Goal: Task Accomplishment & Management: Complete application form

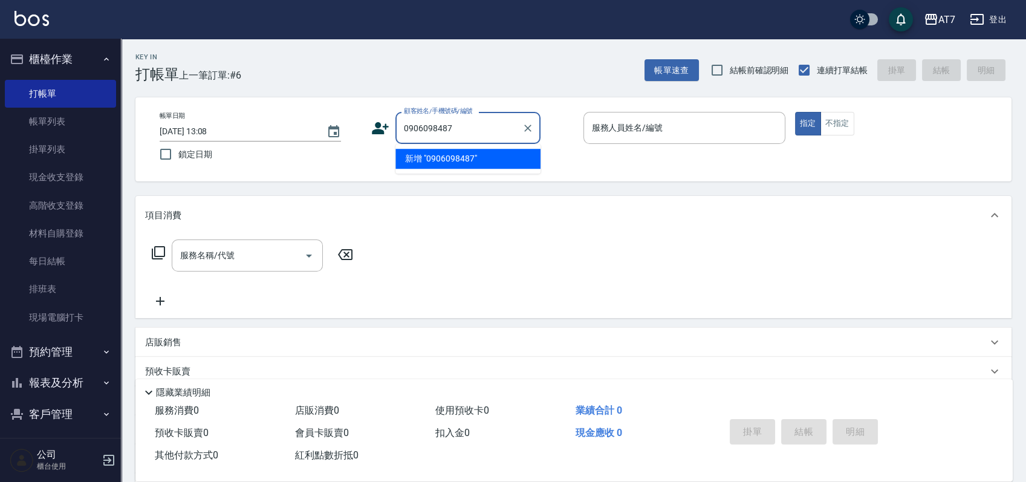
type input "0906098487"
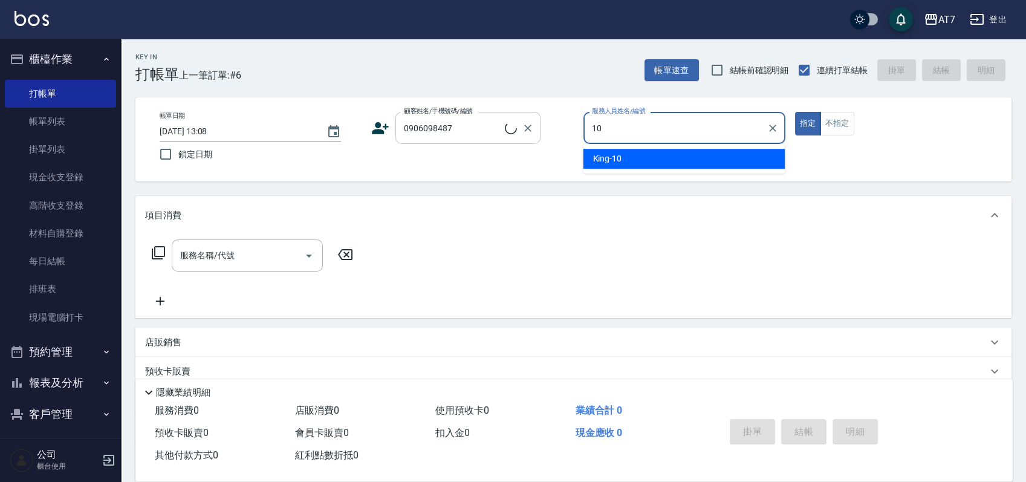
type input "[PERSON_NAME]-10"
type button "true"
type input "[PERSON_NAME]/0906098487/null"
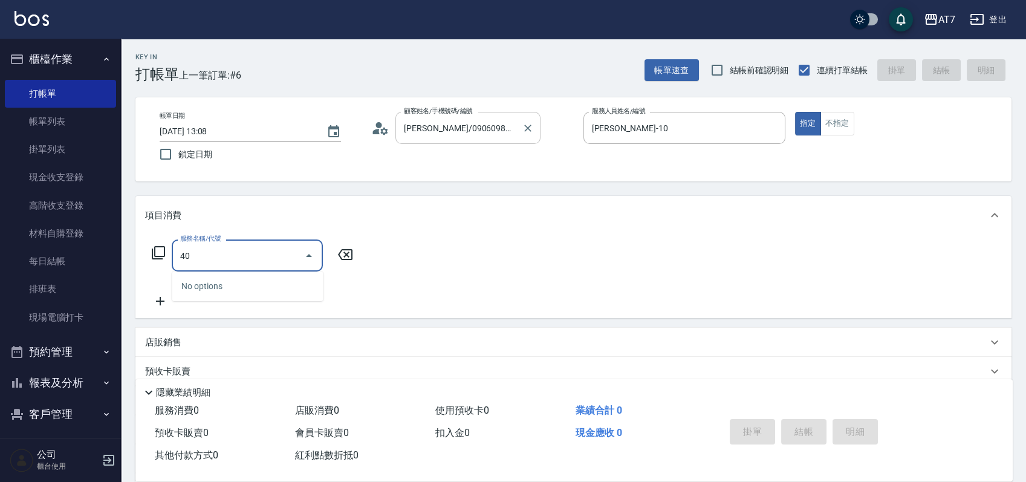
type input "401"
type input "150"
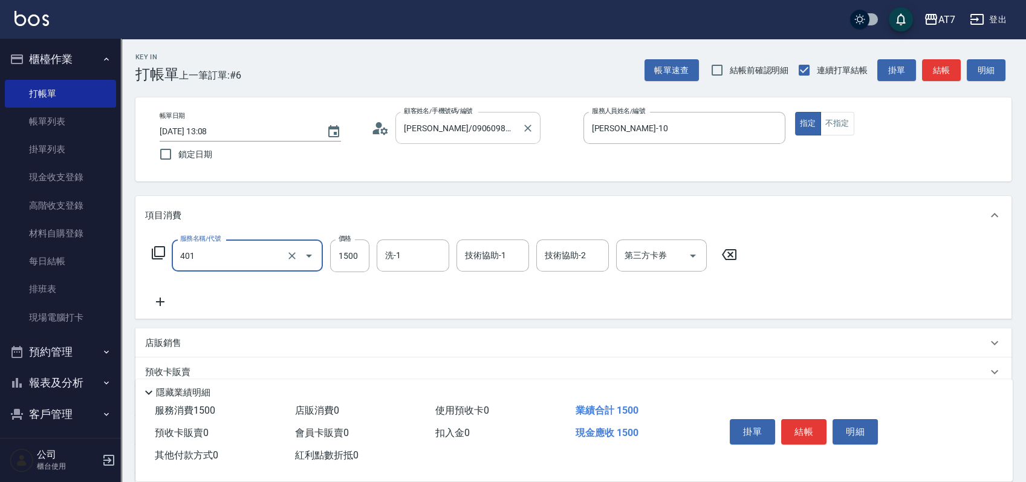
type input "染髮(互助)(401)"
type input "1"
type input "0"
type input "100"
type input "10"
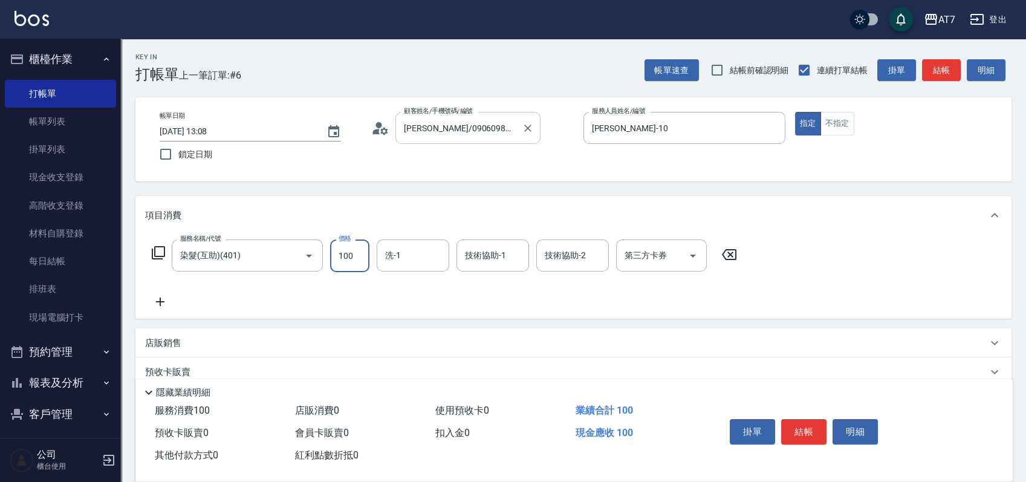
type input "1000"
type input "100"
type input "1000"
type input "[PERSON_NAME]-6"
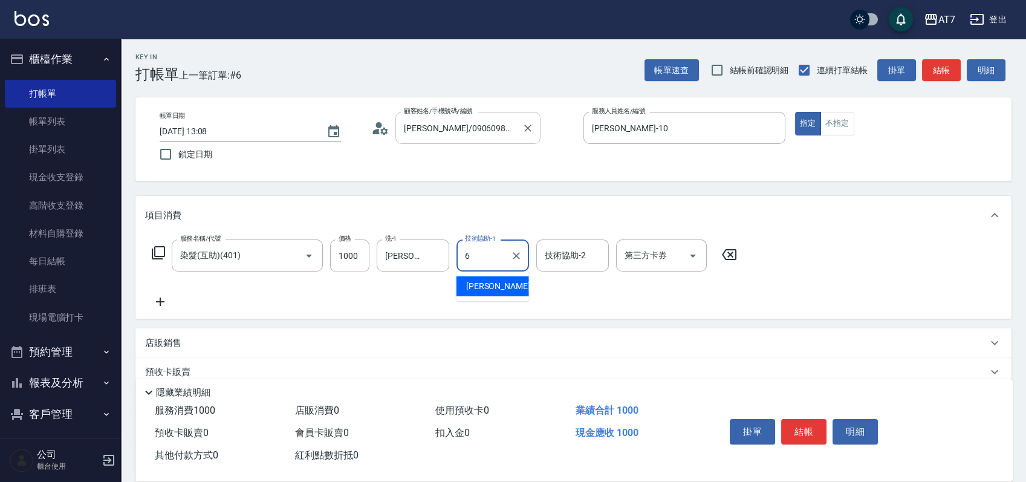
type input "[PERSON_NAME]-6"
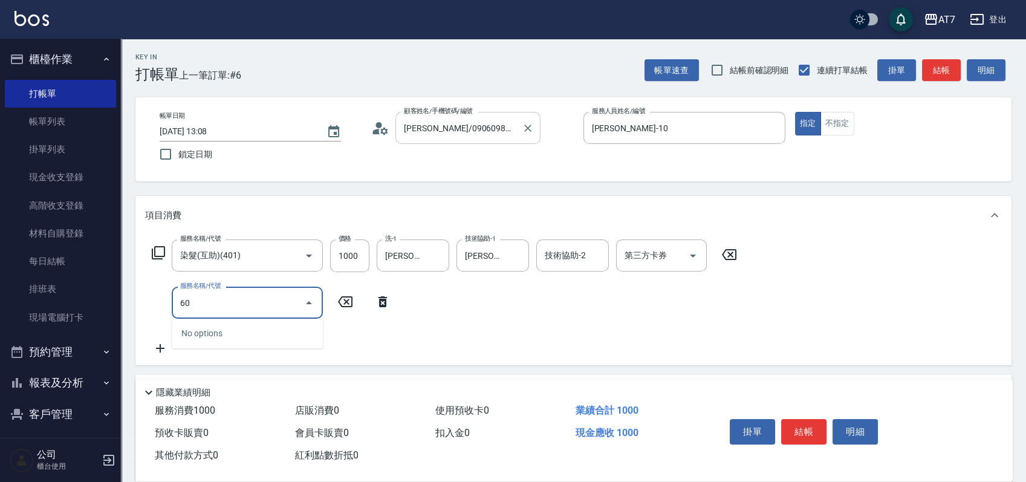
type input "601"
type input "160"
type input "深層護髮（助）(601)"
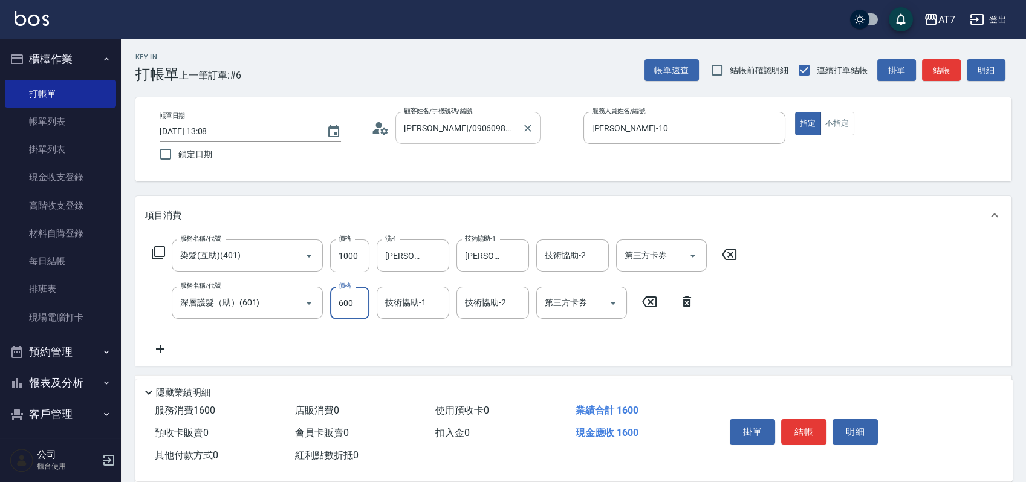
type input "5"
type input "100"
type input "500"
type input "150"
type input "500"
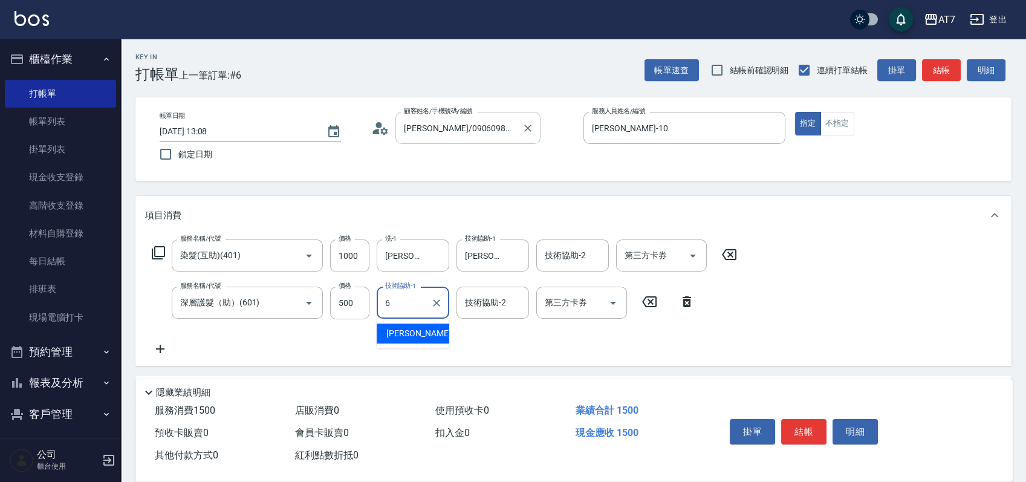
type input "[PERSON_NAME]-6"
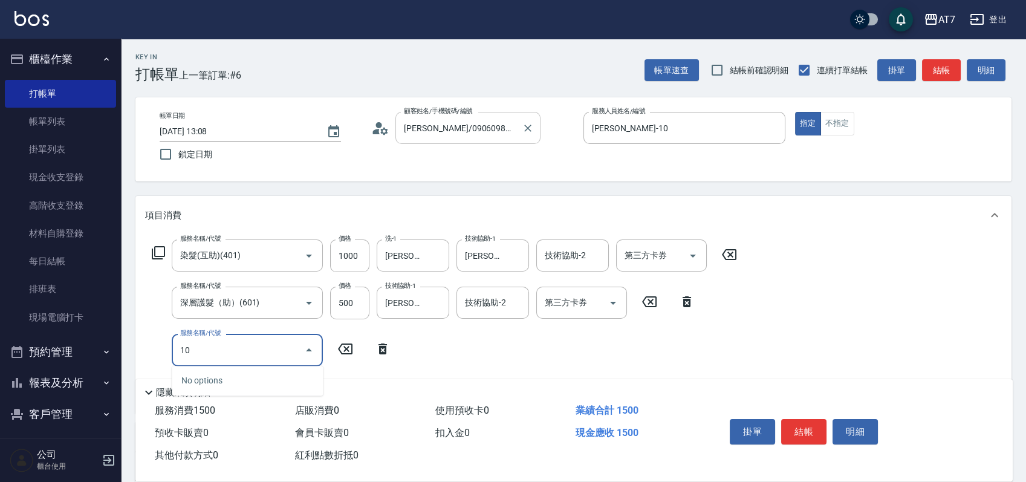
type input "107"
type input "650"
type input "新羽毛鉑金接髮調整(107)"
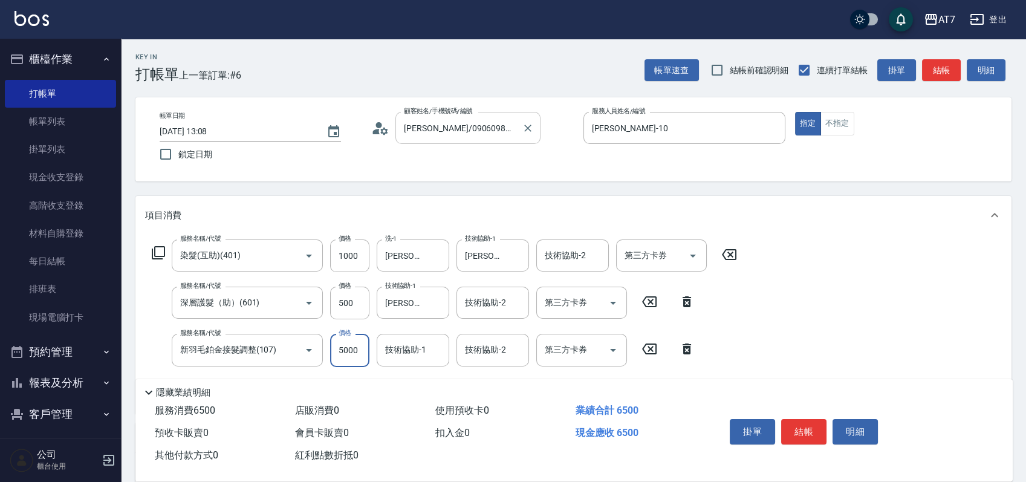
type input "3"
type input "150"
type input "300"
type input "180"
type input "3000"
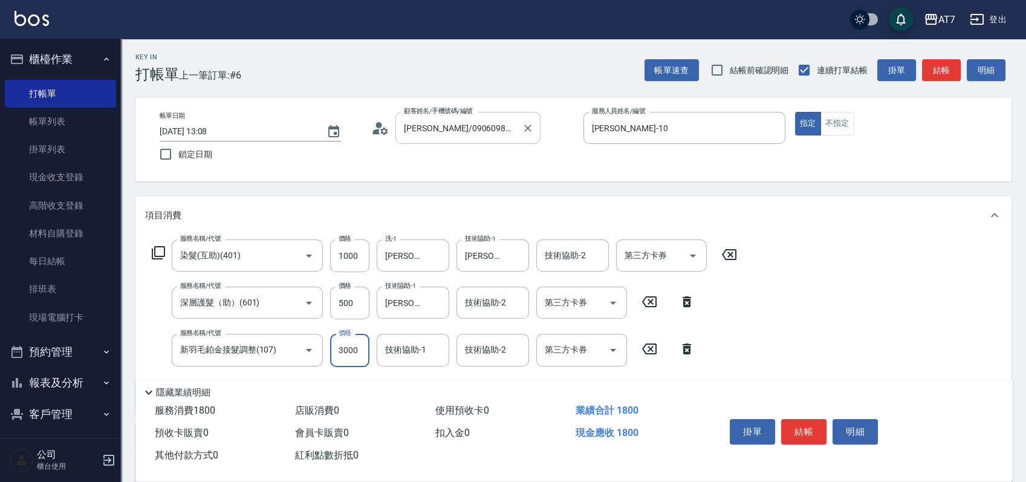
type input "450"
type input "3000"
type input "[PERSON_NAME]-38"
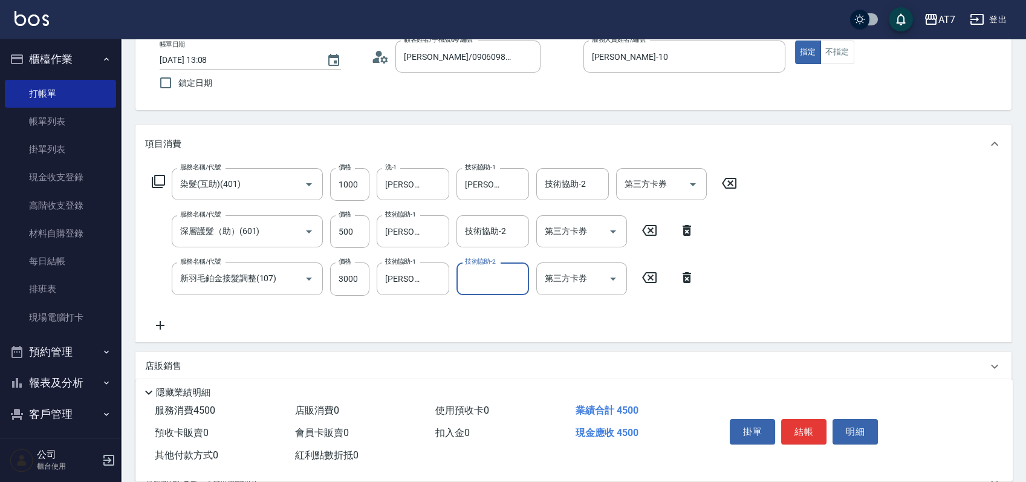
scroll to position [80, 0]
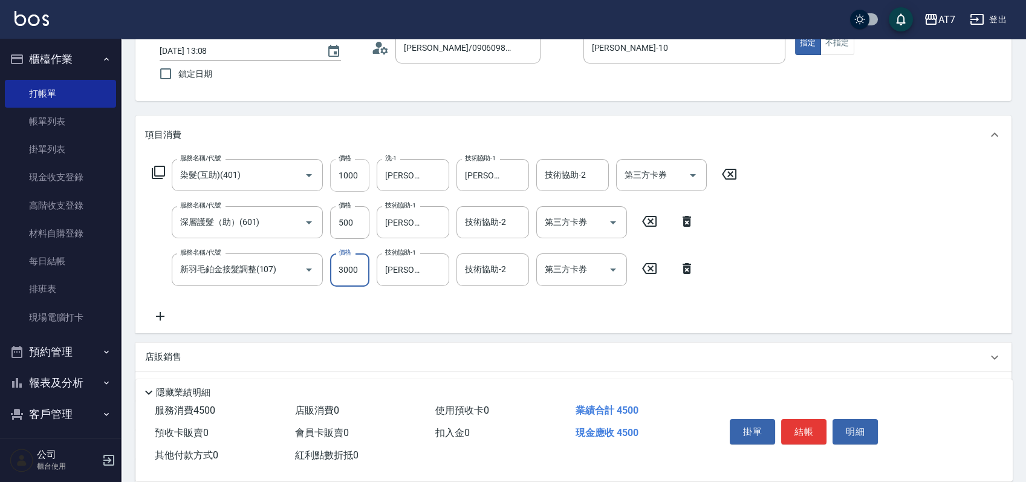
click at [354, 178] on input "1000" at bounding box center [349, 175] width 39 height 33
click at [839, 207] on div "服務名稱/代號 染髮(互助)(401) 服務名稱/代號 價格 1000 價格 洗-1 [PERSON_NAME]-6 洗-1 技術協助-1 [PERSON_N…" at bounding box center [573, 243] width 876 height 178
click at [351, 181] on input "1000" at bounding box center [349, 175] width 39 height 33
type input "7"
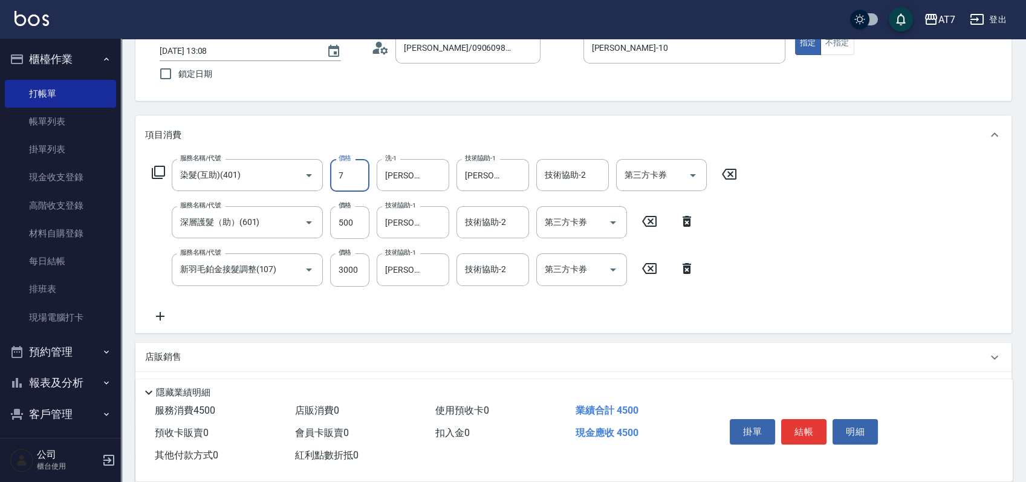
type input "350"
type input "700"
type input "420"
type input "700"
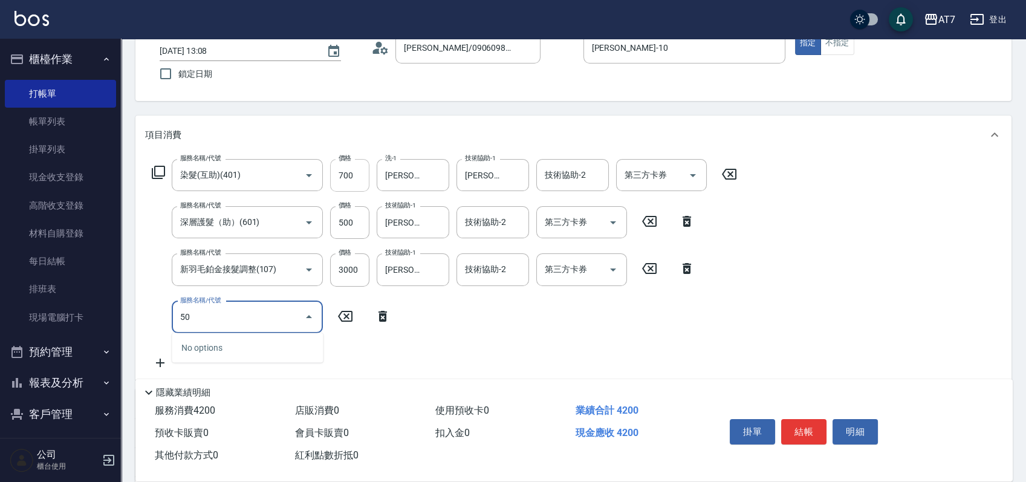
type input "501"
type input "450"
type input "洗髮(互助)(501)"
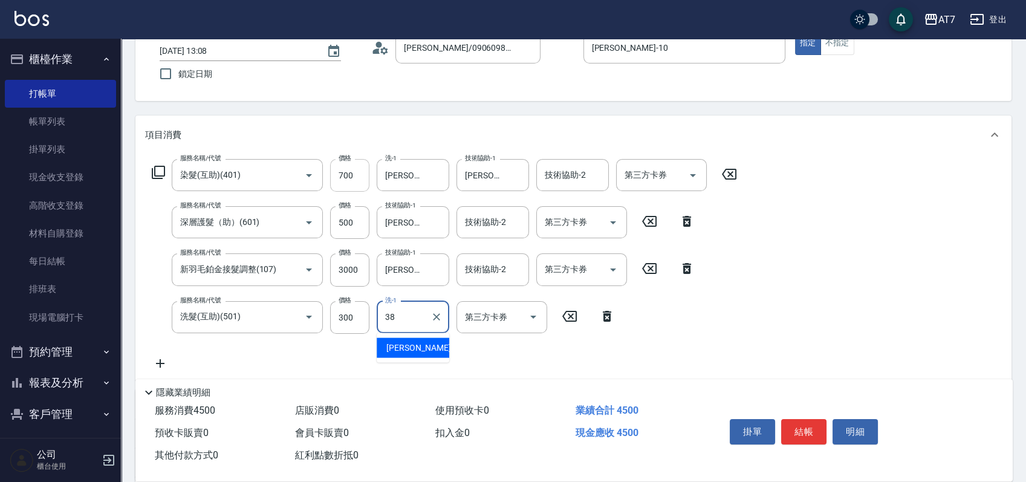
type input "[PERSON_NAME]-38"
click at [351, 181] on input "700" at bounding box center [349, 175] width 39 height 33
type input "1"
type input "380"
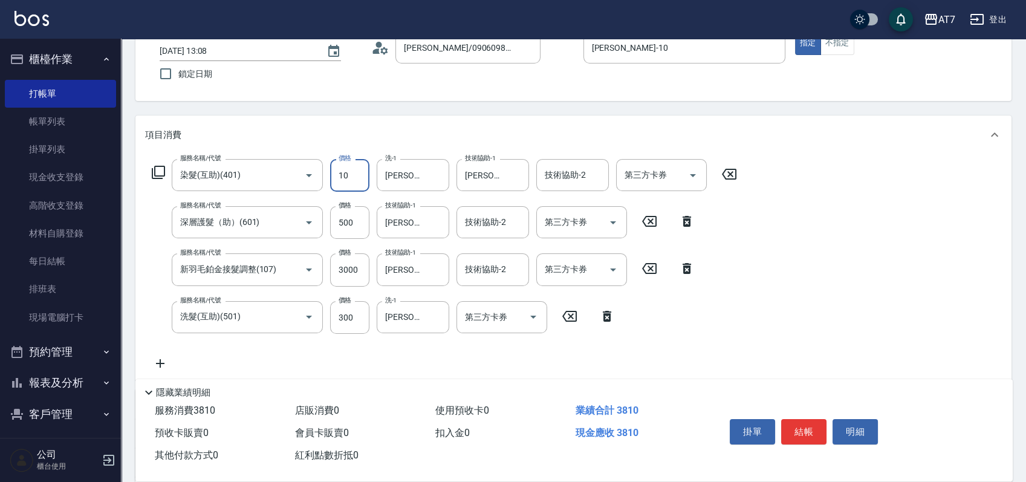
type input "100"
type input "390"
type input "1000"
type input "480"
type input "1000"
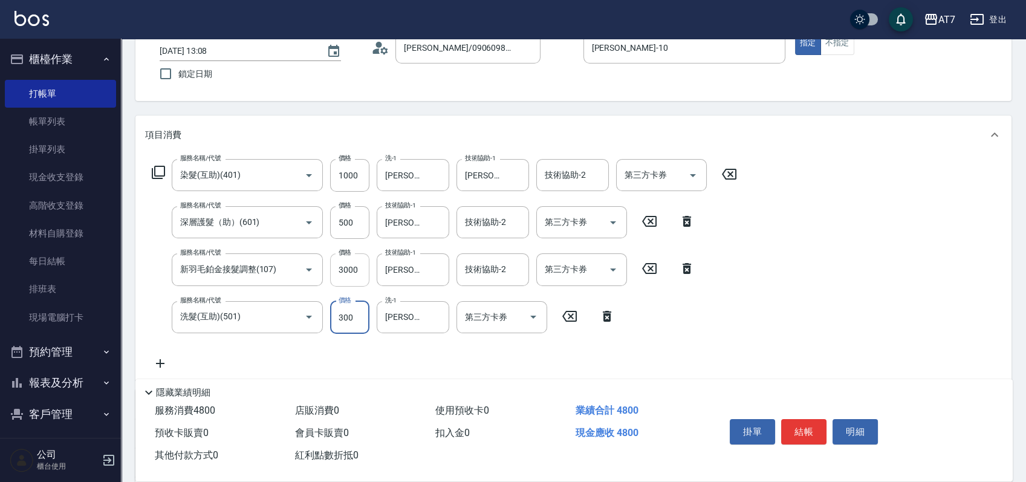
click at [344, 275] on input "3000" at bounding box center [349, 269] width 39 height 33
type input "2"
type input "180"
type input "270"
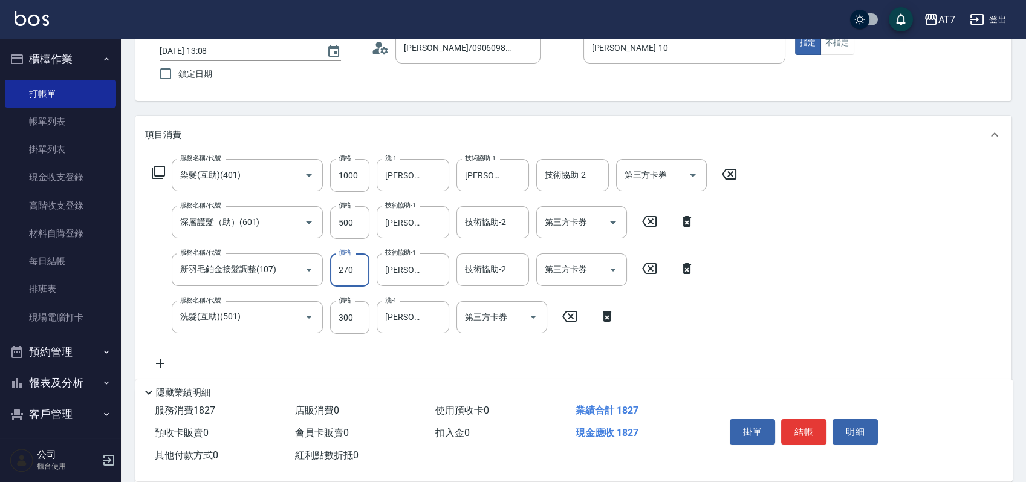
type input "200"
type input "2700"
type input "450"
type input "2700"
click at [852, 317] on div "服務名稱/代號 染髮(互助)(401) 服務名稱/代號 價格 1000 價格 洗-1 [PERSON_NAME]-6 洗-1 技術協助-1 [PERSON_N…" at bounding box center [573, 267] width 876 height 226
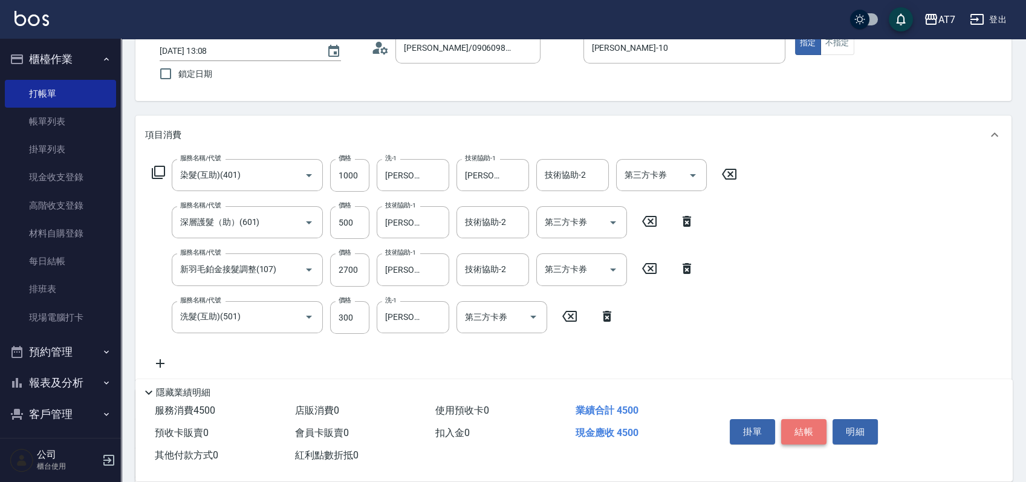
click at [813, 429] on button "結帳" at bounding box center [803, 431] width 45 height 25
type input "[DATE] 14:22"
type input "0"
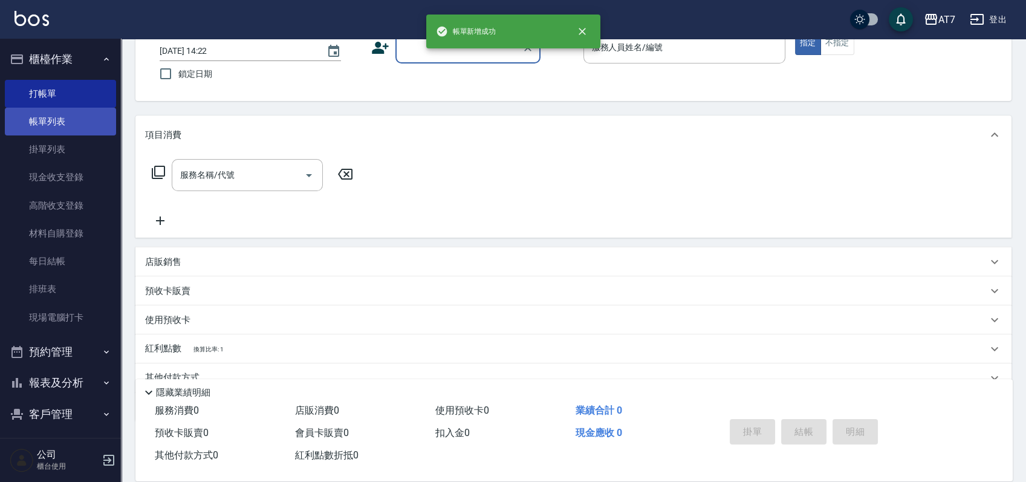
click at [38, 121] on link "帳單列表" at bounding box center [60, 122] width 111 height 28
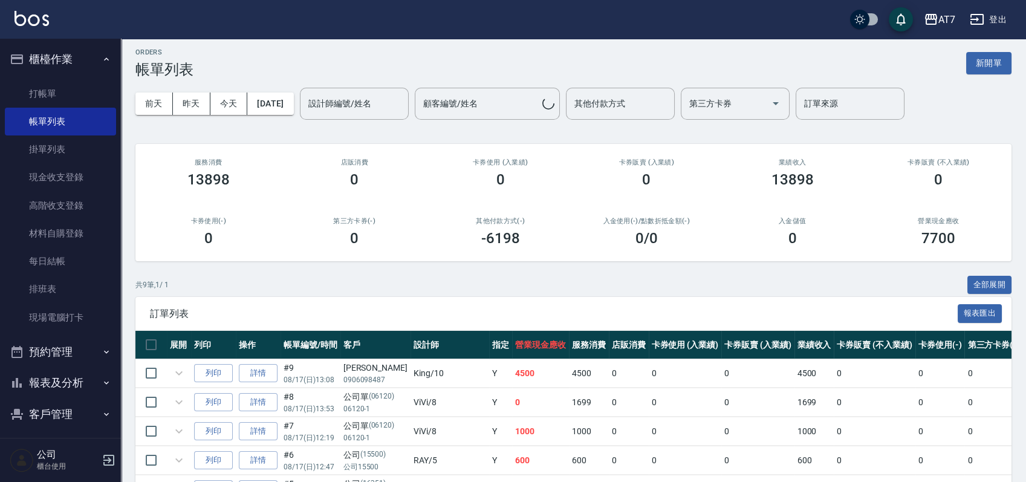
scroll to position [80, 0]
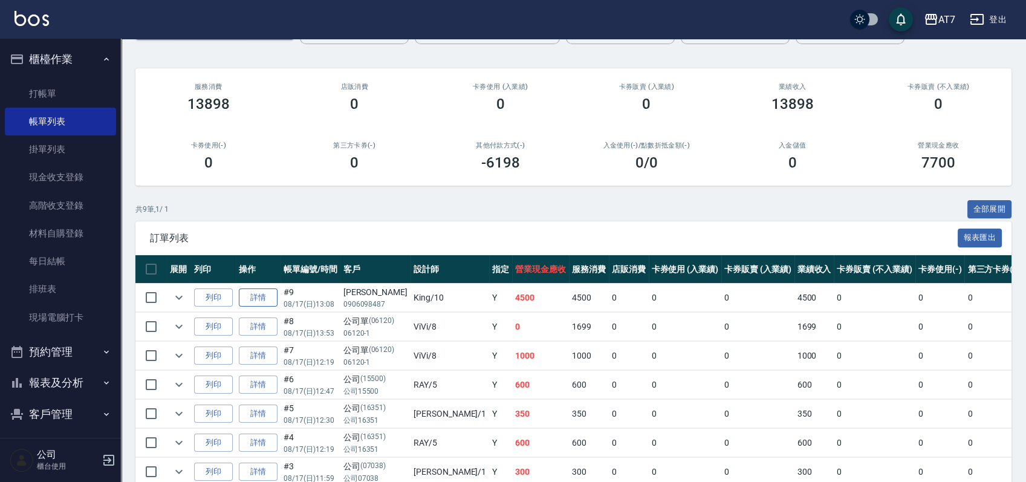
click at [269, 299] on link "詳情" at bounding box center [258, 298] width 39 height 19
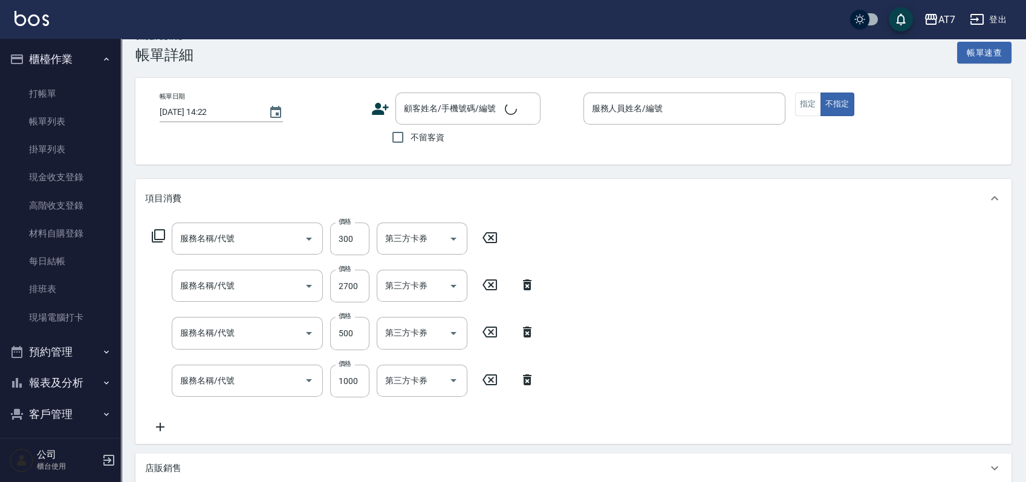
type input "[DATE] 13:08"
type input "[PERSON_NAME]-10"
type input "450"
type input "洗髮(互助)(501)"
type input "新羽毛鉑金接髮調整(107)"
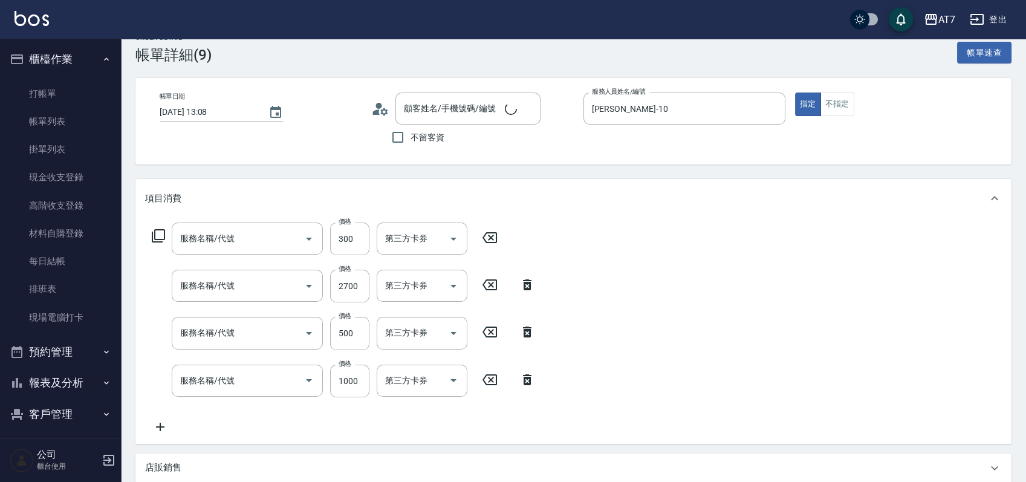
type input "深層護髮（助）(601)"
type input "染髮(互助)(401)"
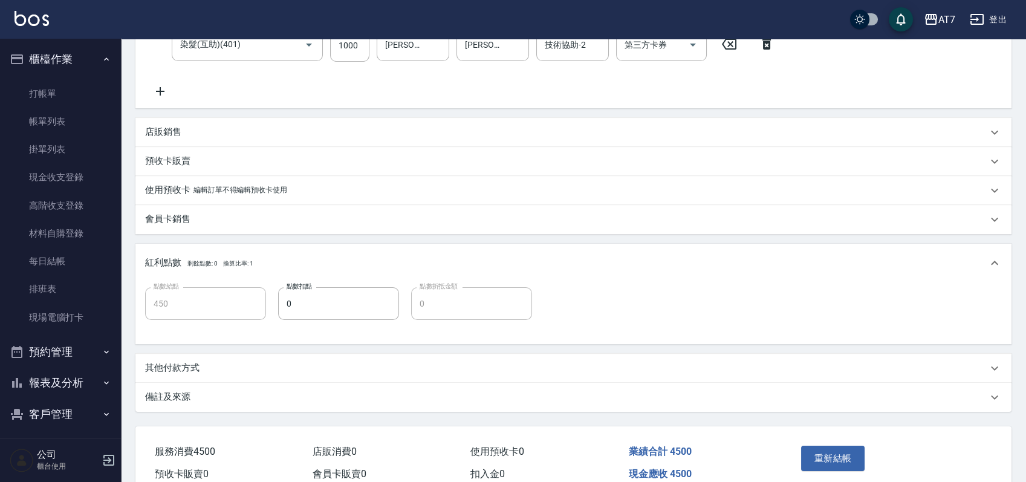
type input "[PERSON_NAME]/0906098487/null"
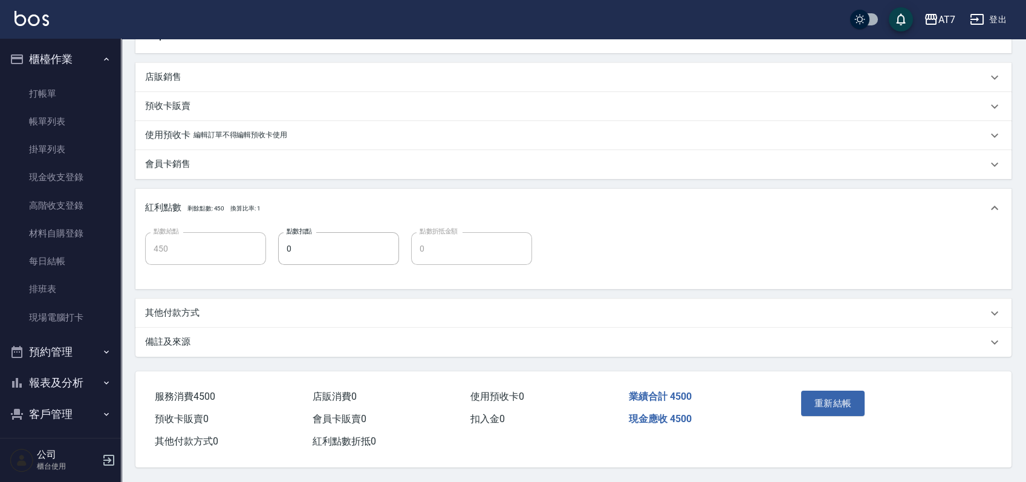
click at [186, 317] on div "其他付款方式" at bounding box center [573, 313] width 876 height 29
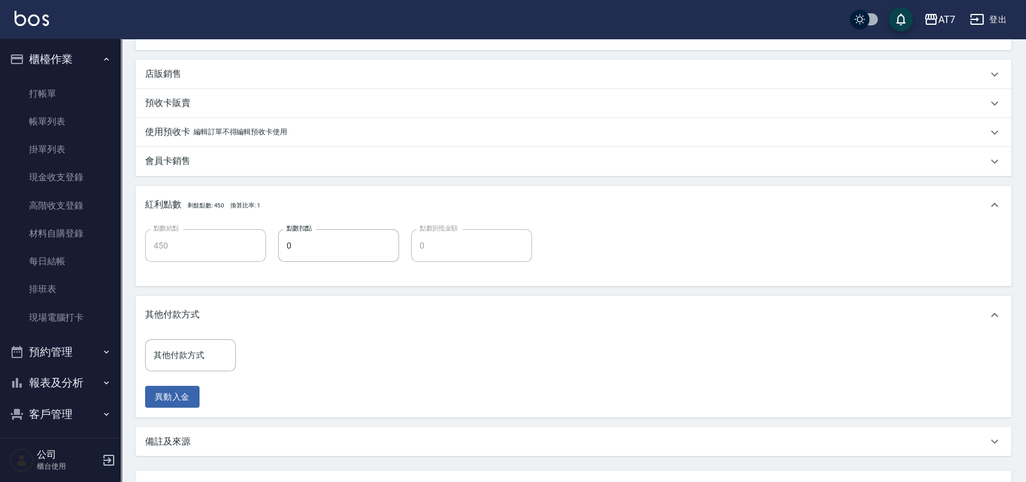
scroll to position [494, 0]
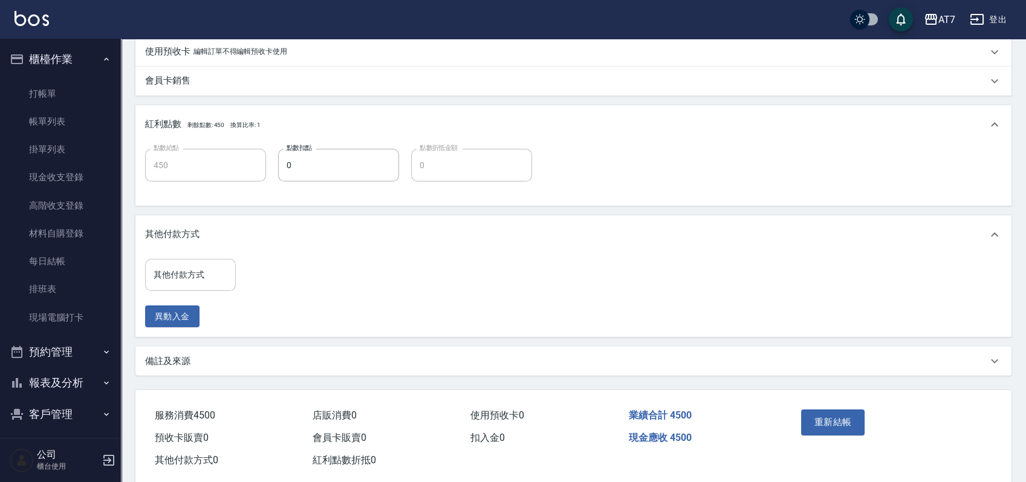
click at [194, 286] on div "其他付款方式" at bounding box center [190, 275] width 91 height 32
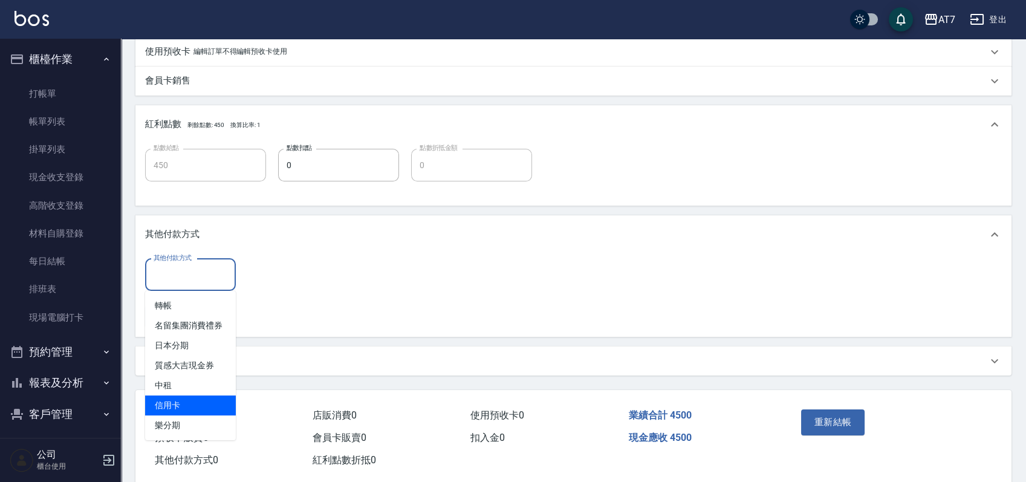
click at [197, 411] on span "信用卡" at bounding box center [190, 406] width 91 height 20
type input "信用卡"
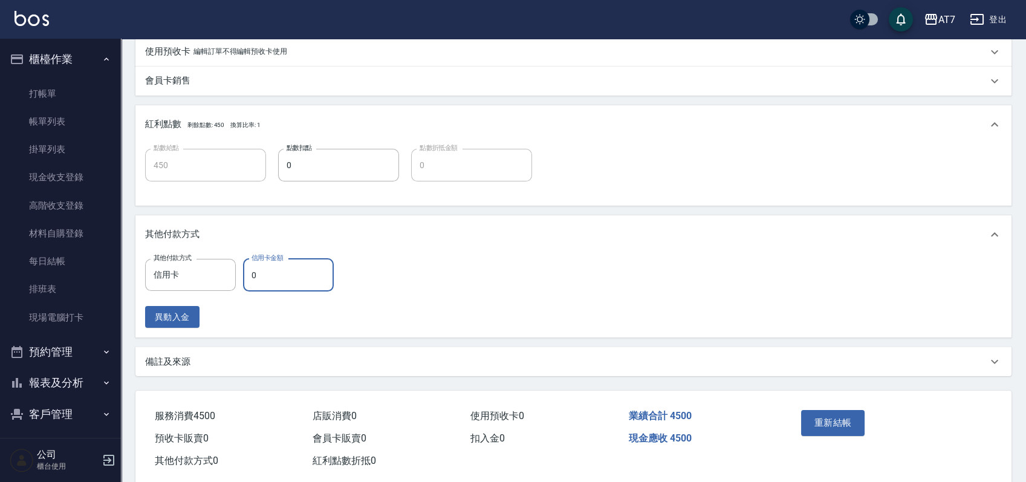
click at [268, 269] on input "0" at bounding box center [288, 275] width 91 height 33
type input "40"
type input "440"
type input "450"
type input "400"
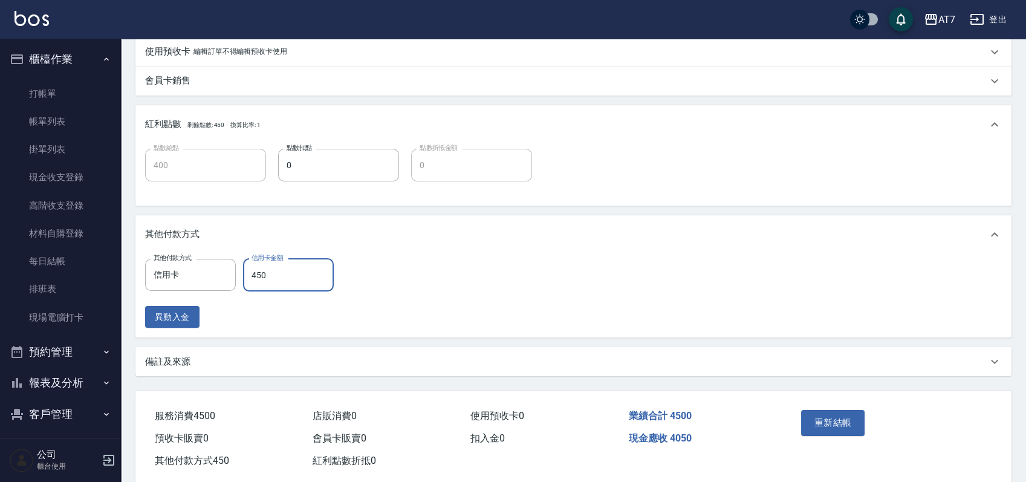
type input "4500"
type input "0"
type input "4500"
click at [449, 259] on div "其他付款方式 信用卡 其他付款方式 信用卡金額 4500 信用卡金額 異動入金" at bounding box center [573, 294] width 857 height 70
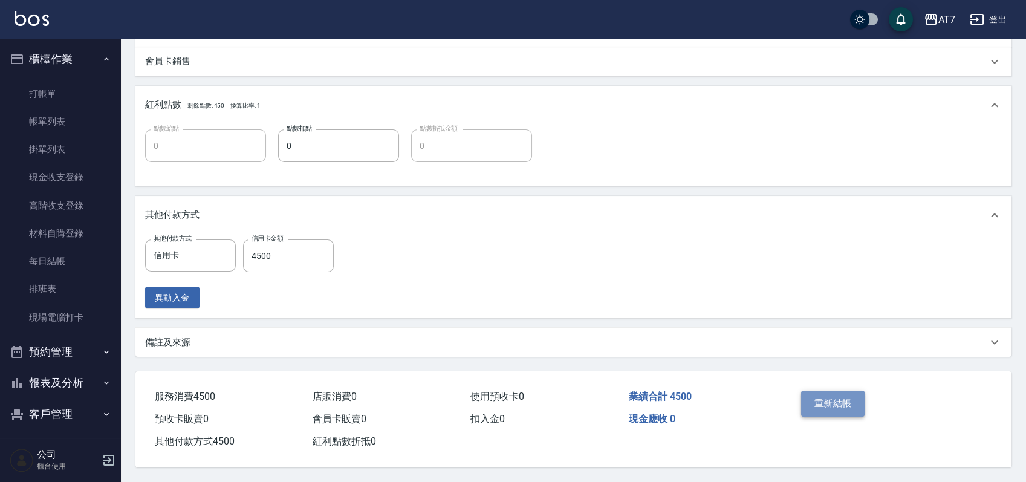
click at [831, 412] on button "重新結帳" at bounding box center [833, 403] width 64 height 25
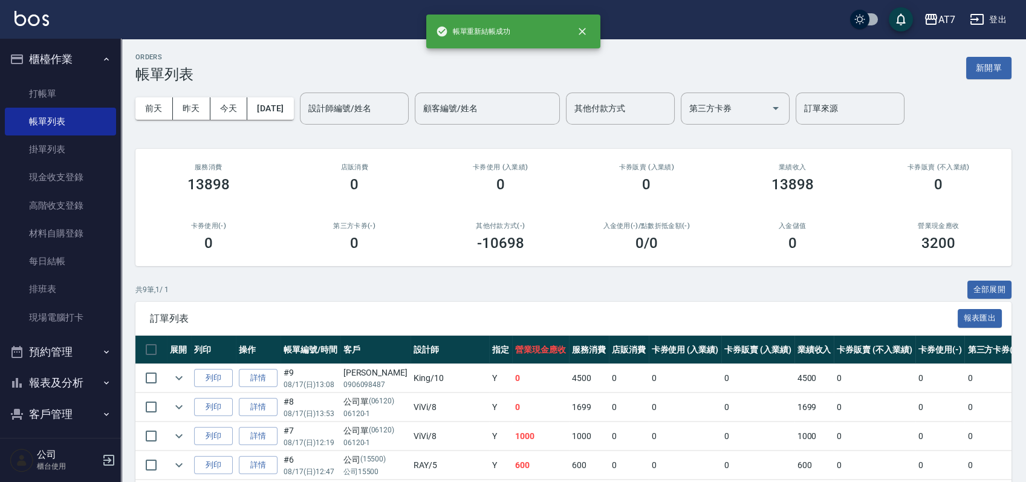
scroll to position [80, 0]
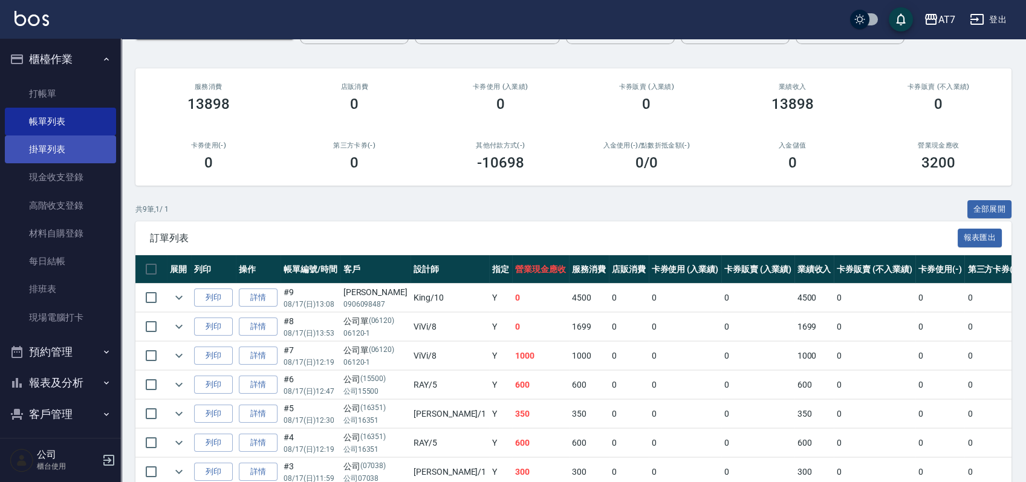
click at [48, 140] on link "掛單列表" at bounding box center [60, 149] width 111 height 28
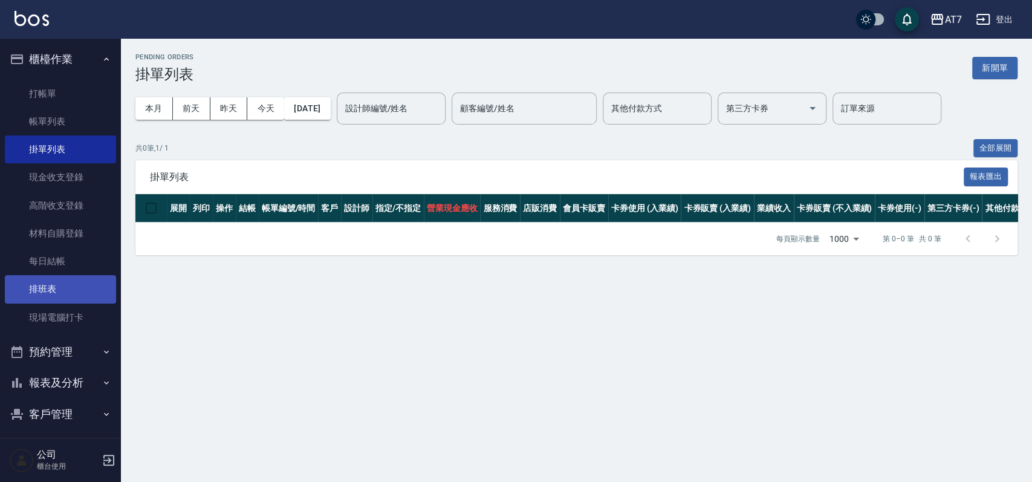
click at [39, 298] on link "排班表" at bounding box center [60, 289] width 111 height 28
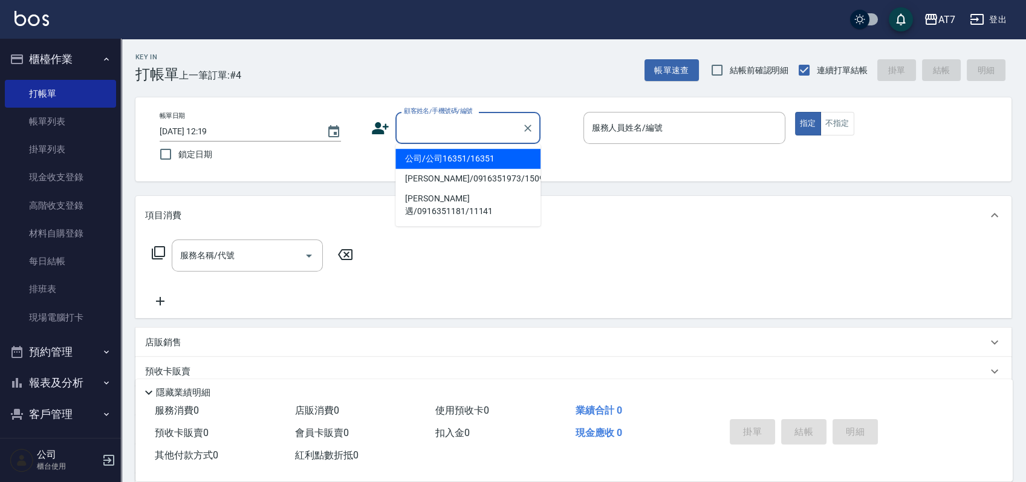
click at [435, 136] on input "顧客姓名/手機號碼/編號" at bounding box center [459, 127] width 116 height 21
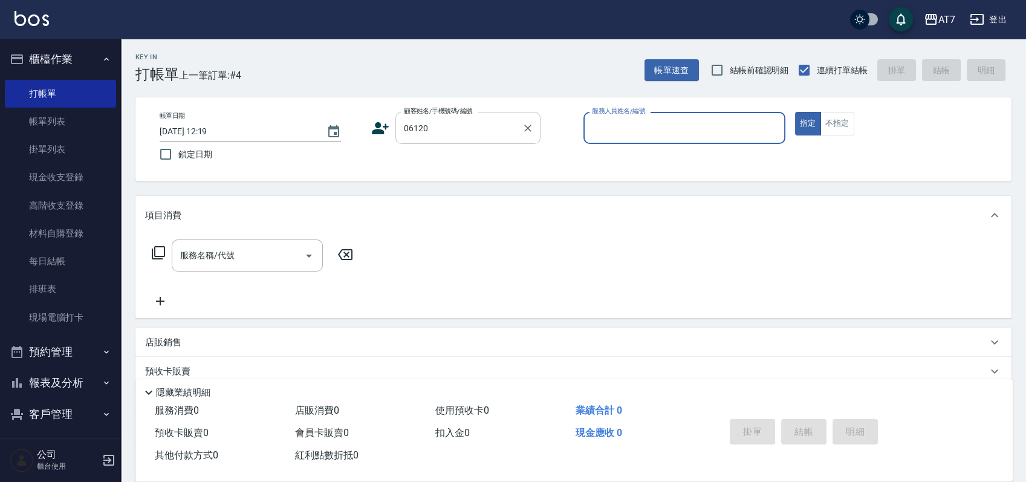
type input "06120"
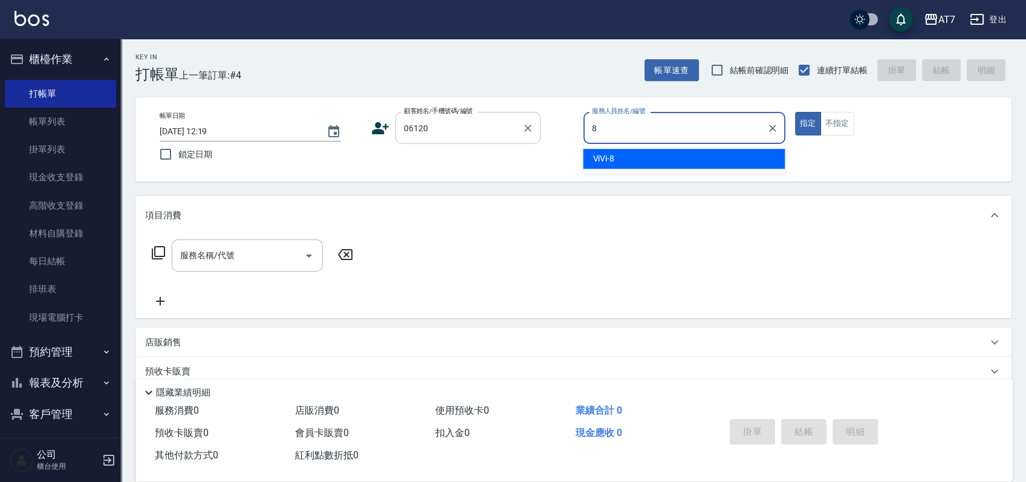
type input "ViVi-8"
type button "true"
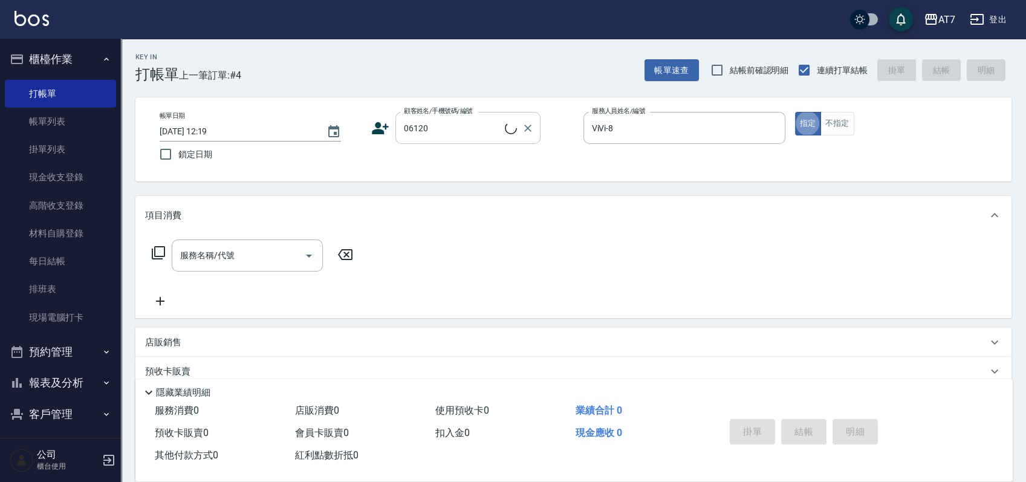
type input "公司單/06120-1/06120"
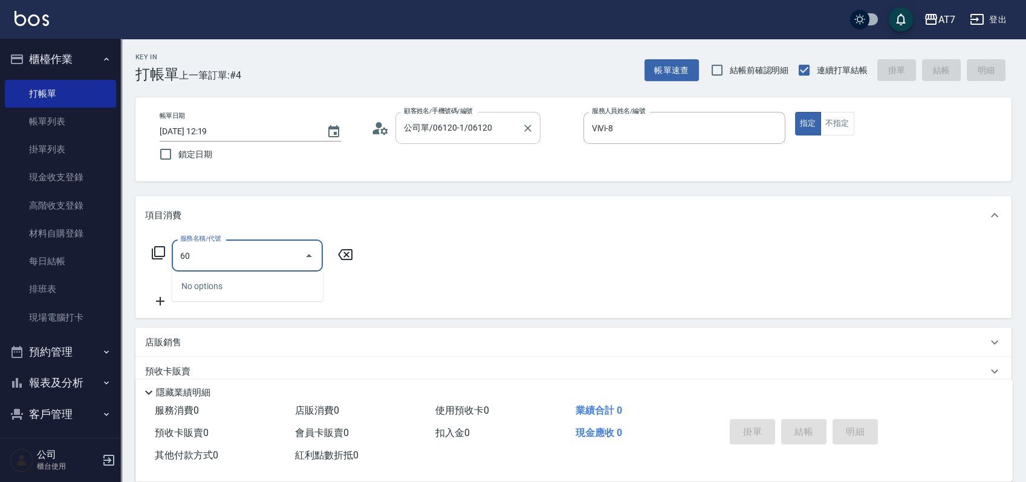
type input "605"
type input "100"
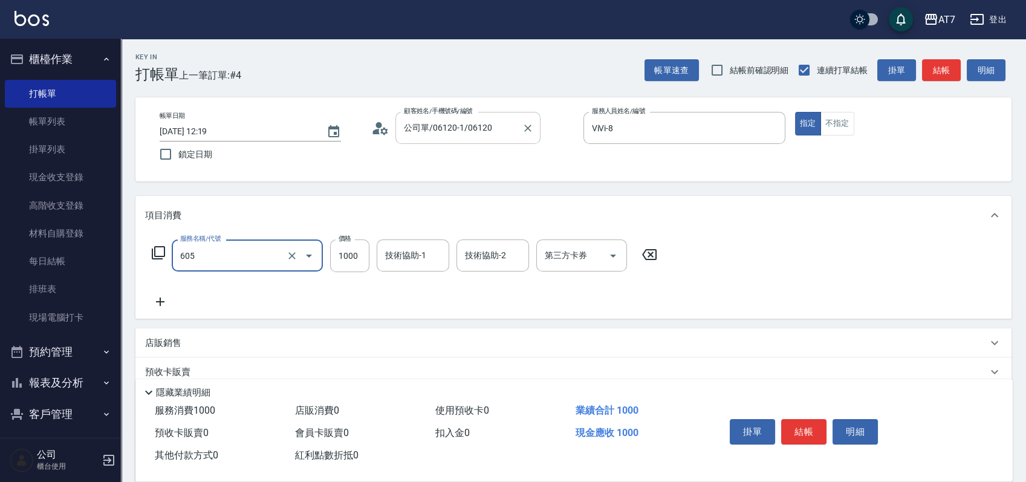
type input "順子護髮(助(605)"
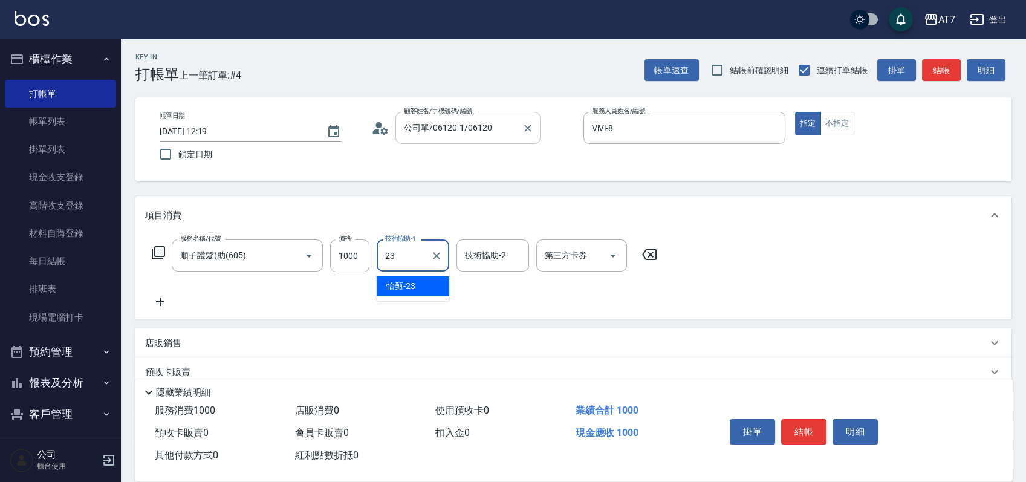
type input "怡甄-23"
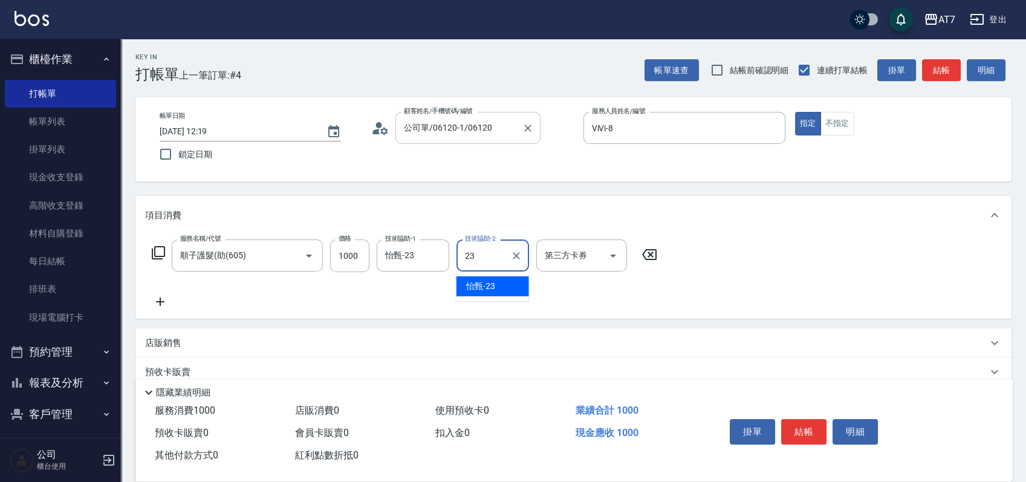
type input "怡甄-23"
click at [790, 431] on button "結帳" at bounding box center [803, 431] width 45 height 25
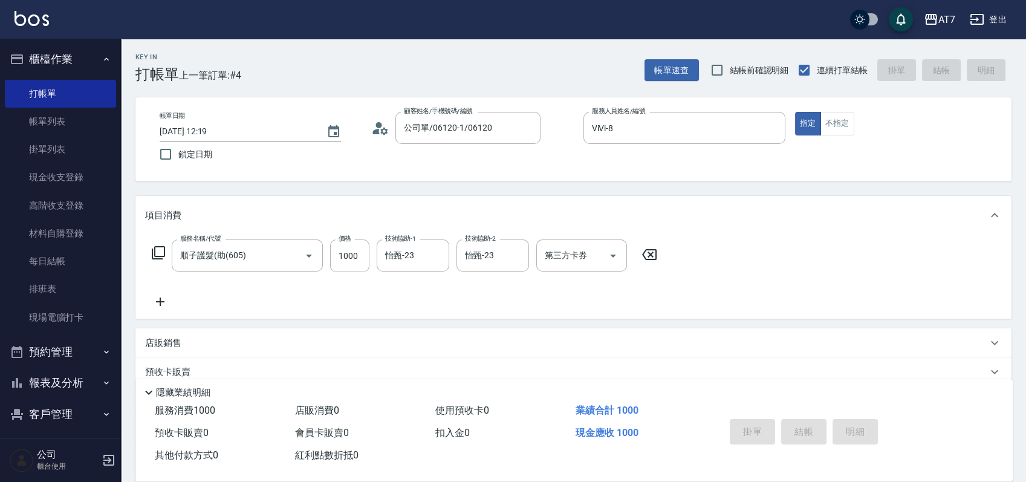
type input "2025/08/17 13:53"
type input "0"
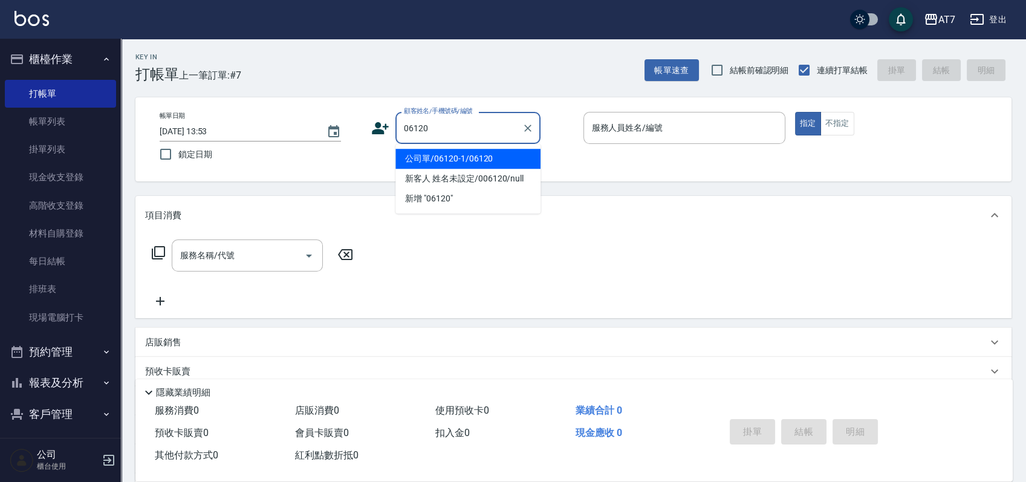
type input "公司單/06120-1/06120"
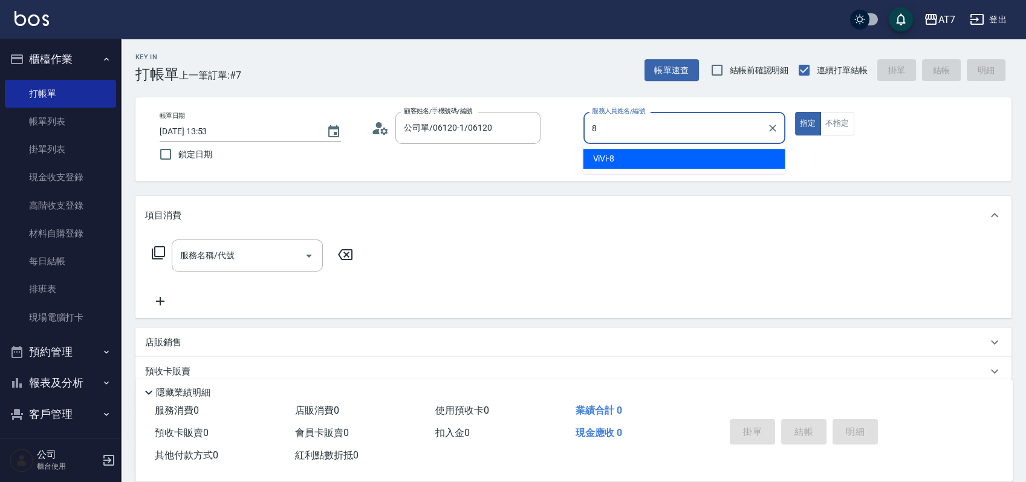
type input "ViVi-8"
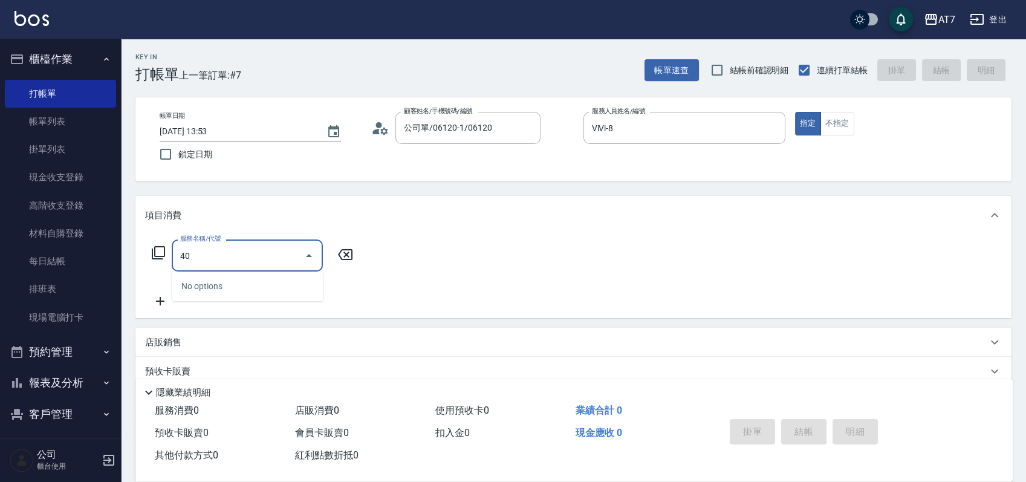
type input "401"
type input "150"
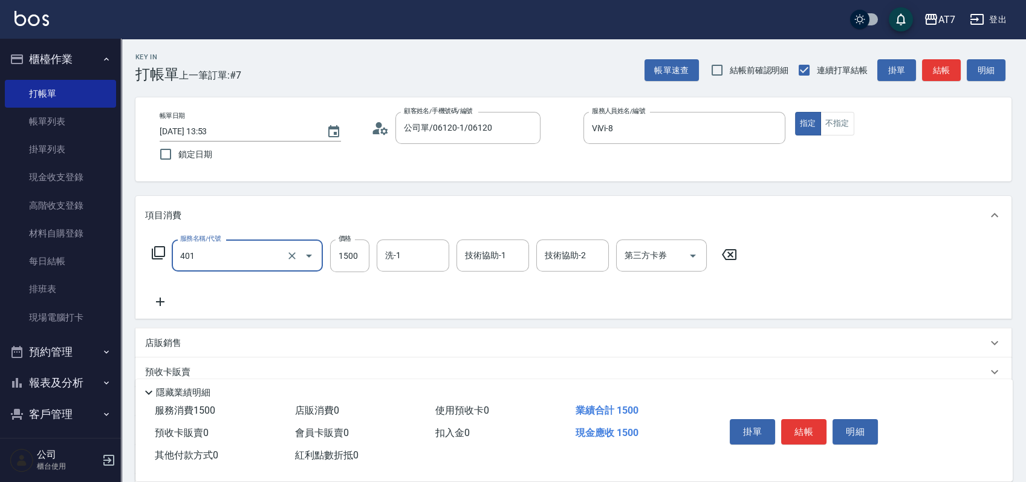
type input "染髮(互助)(401)"
type input "0"
type input "169"
type input "10"
type input "1699"
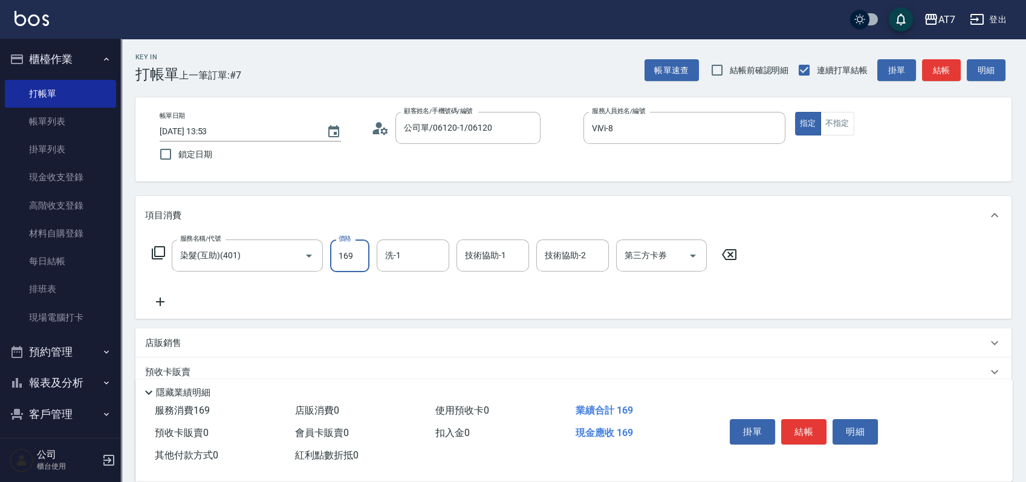
type input "160"
type input "1699"
type input "怡甄-23"
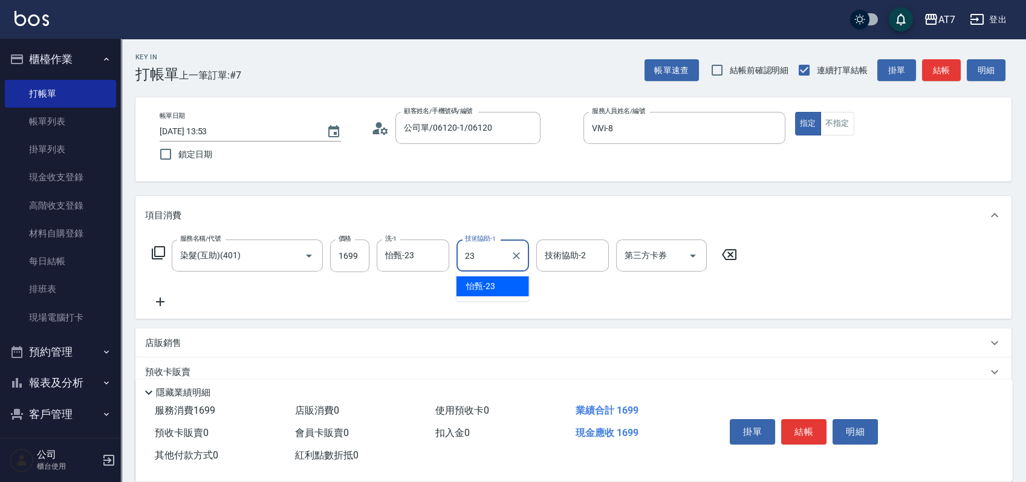
type input "怡甄-23"
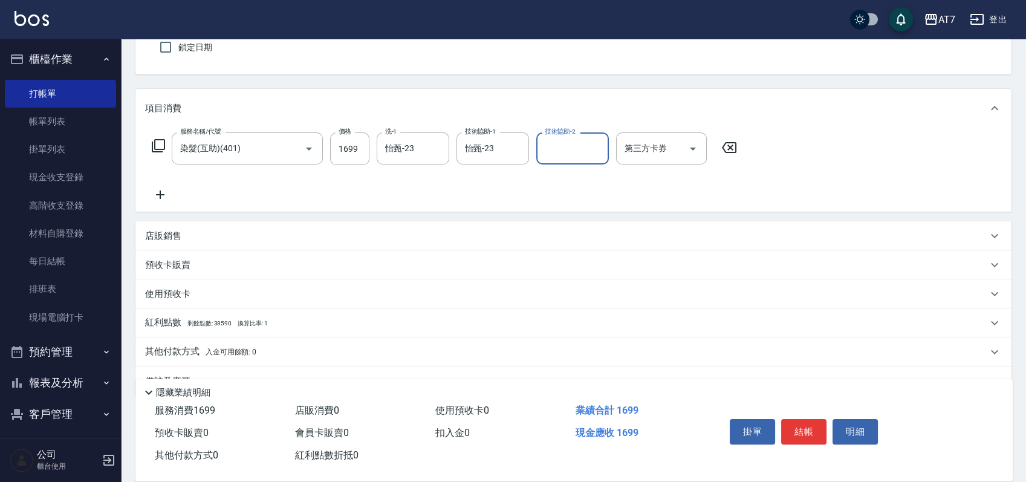
scroll to position [135, 0]
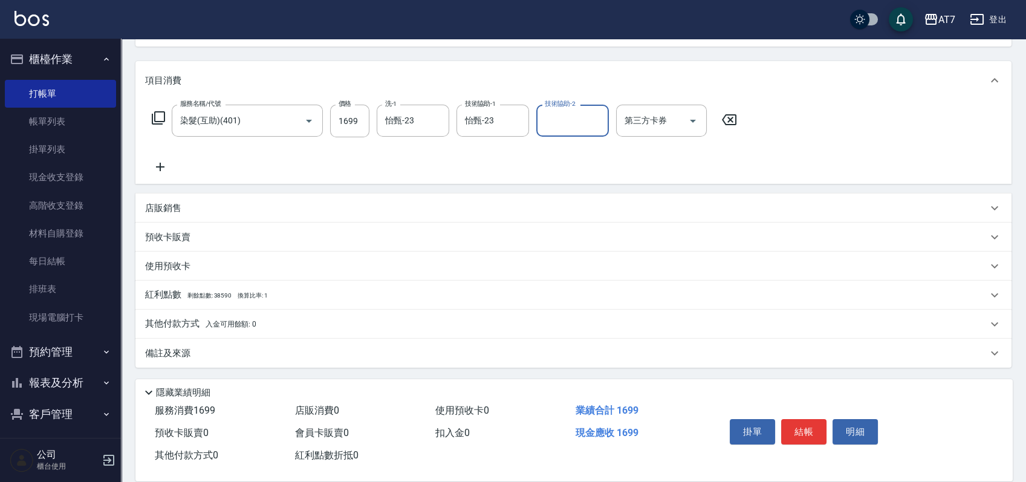
click at [173, 322] on p "其他付款方式 入金可用餘額: 0" at bounding box center [200, 324] width 111 height 13
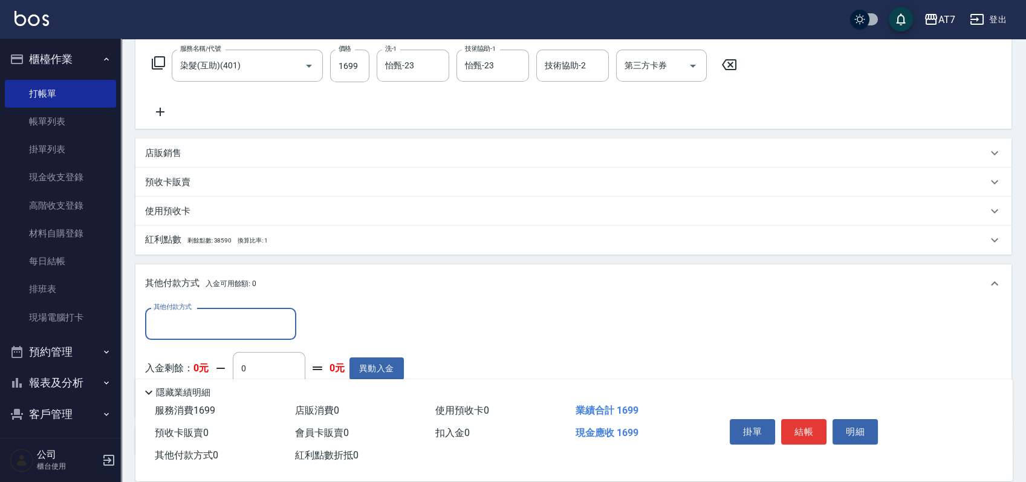
scroll to position [215, 0]
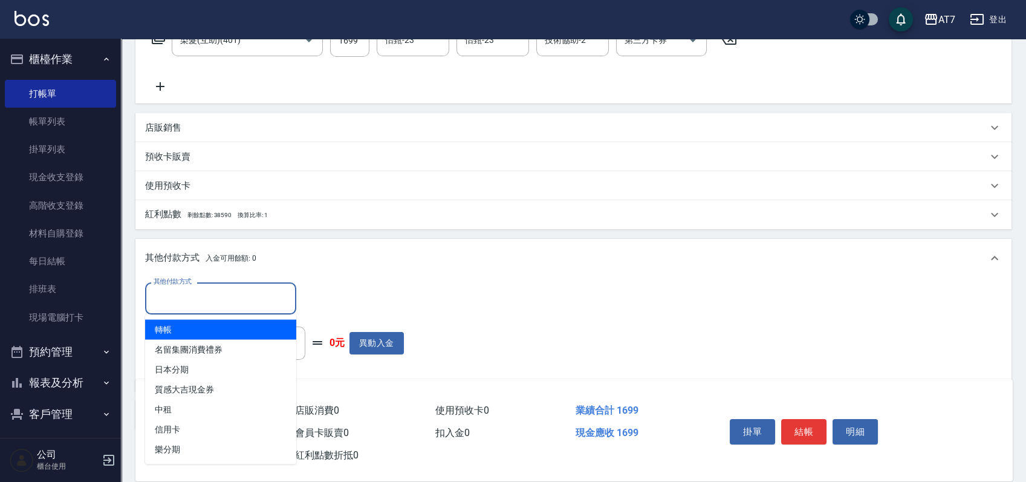
click at [218, 300] on input "其他付款方式" at bounding box center [221, 298] width 140 height 21
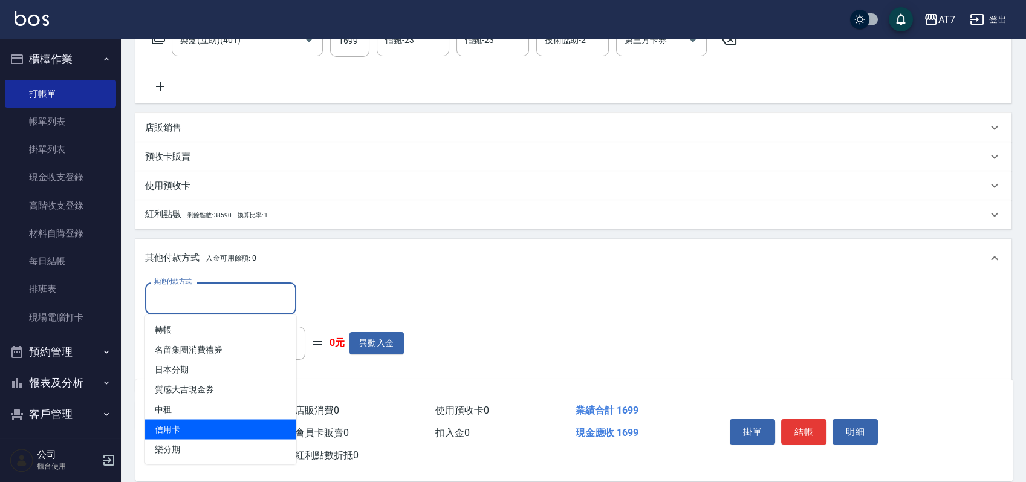
click at [201, 424] on span "信用卡" at bounding box center [220, 429] width 151 height 20
type input "信用卡"
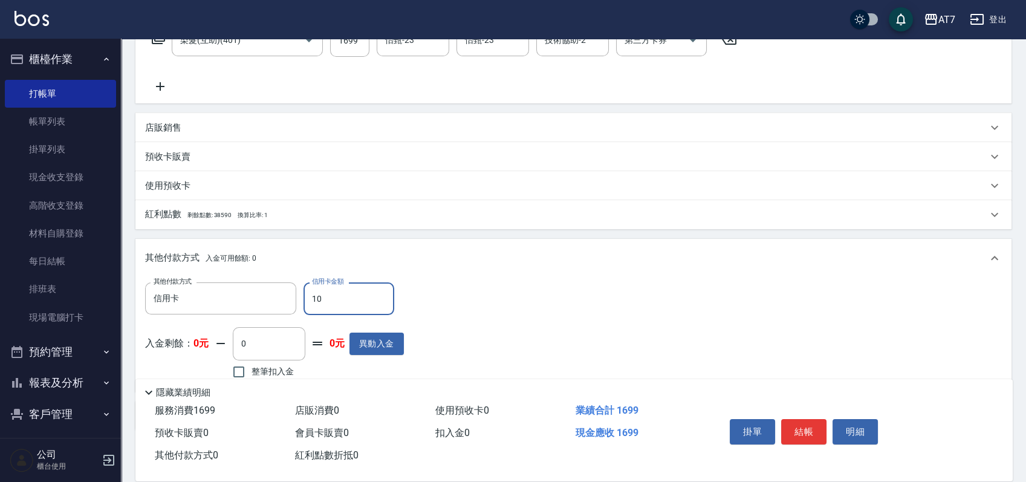
type input "160"
type input "150"
type input "1690"
type input "0"
type input "169"
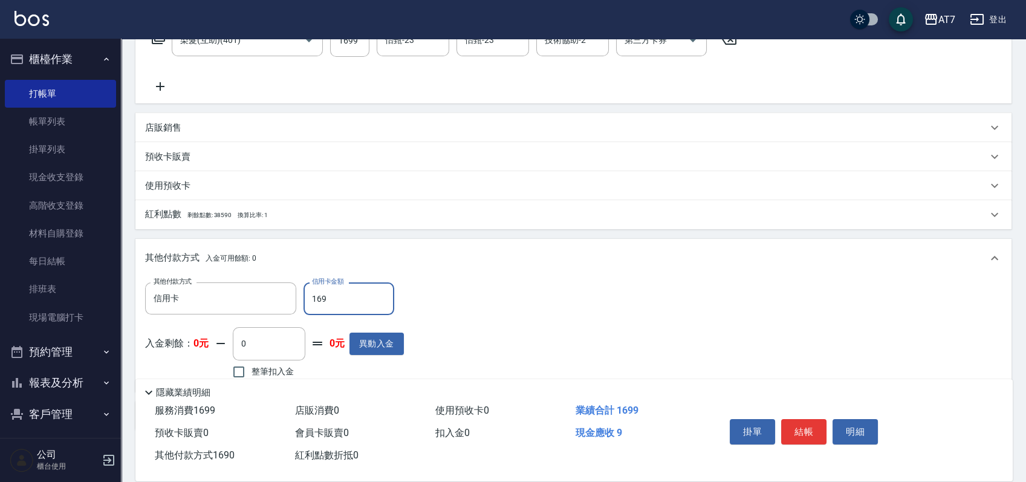
type input "150"
type input "1699"
type input "0"
type input "1699"
click at [818, 430] on button "結帳" at bounding box center [803, 431] width 45 height 25
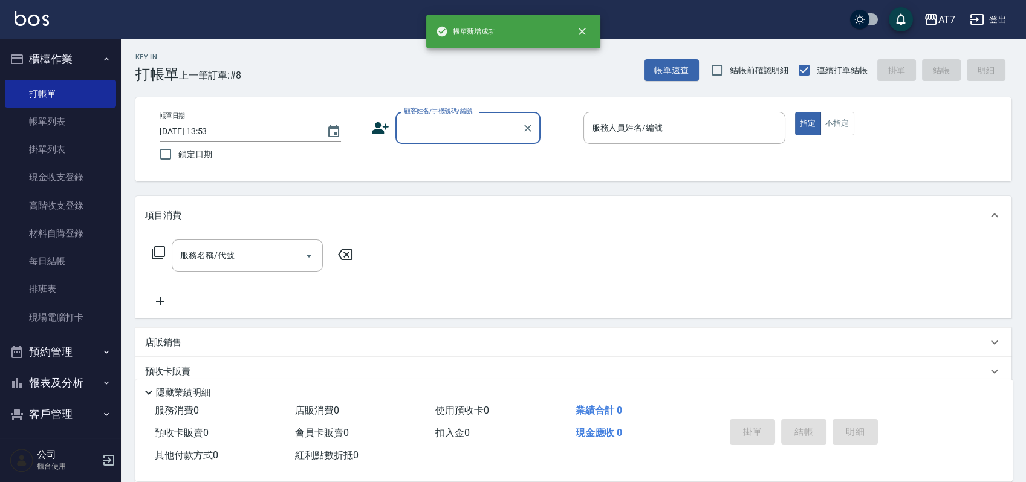
scroll to position [0, 0]
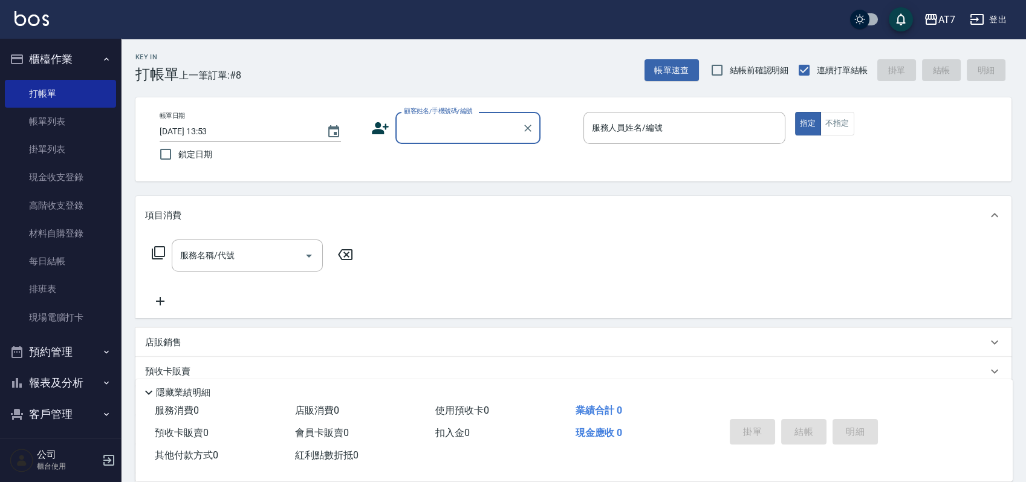
click at [899, 191] on div "Key In 打帳單 上一筆訂單:#8 帳單速查 結帳前確認明細 連續打單結帳 掛單 結帳 明細 帳單日期 2025/08/17 13:53 鎖定日期 顧客姓…" at bounding box center [573, 328] width 905 height 578
click at [436, 131] on input "顧客姓名/手機號碼/編號" at bounding box center [459, 127] width 116 height 21
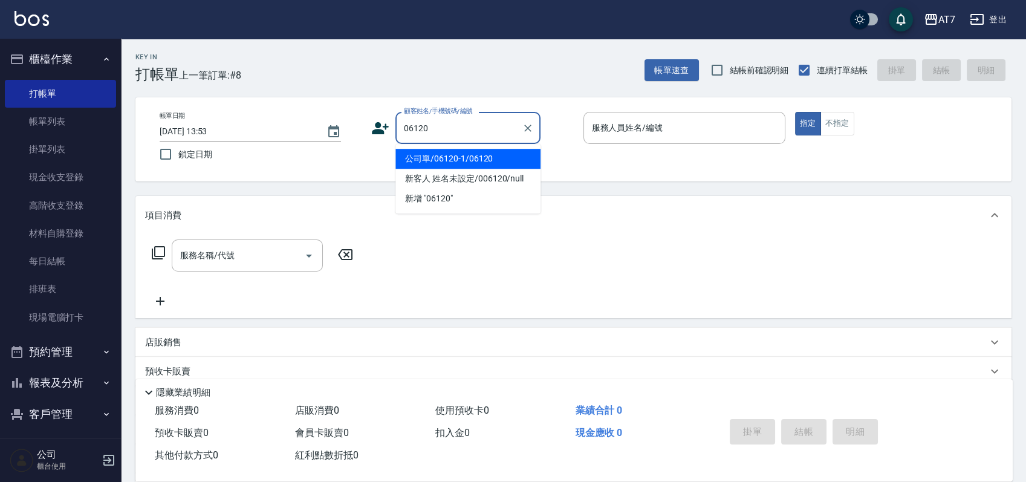
type input "公司單/06120-1/06120"
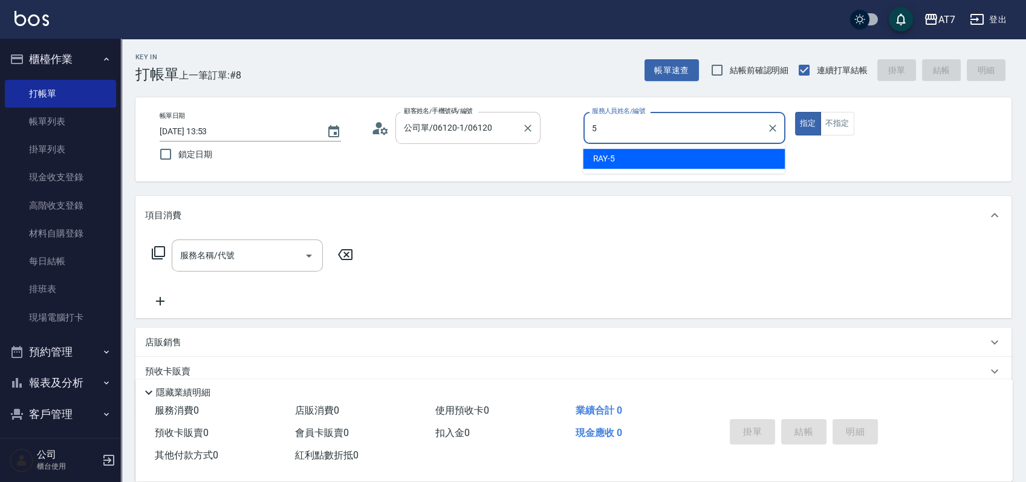
type input "RAY -5"
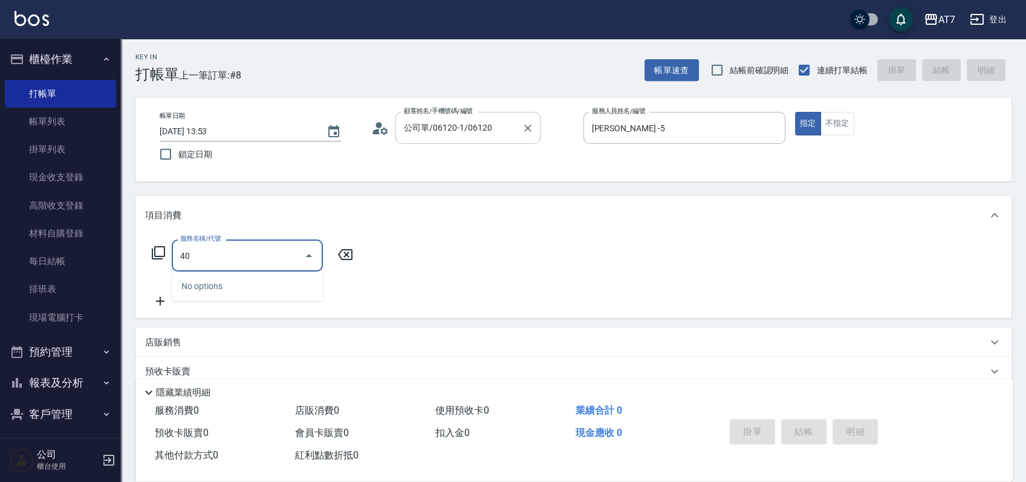
type input "400"
type input "150"
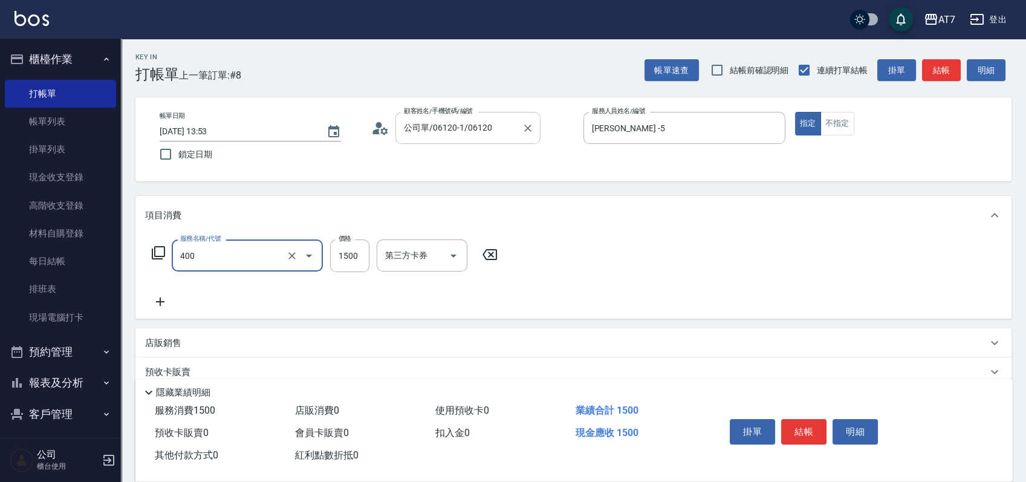
type input "染髮(400)"
type input "0"
type input "170"
type input "10"
type input "1700"
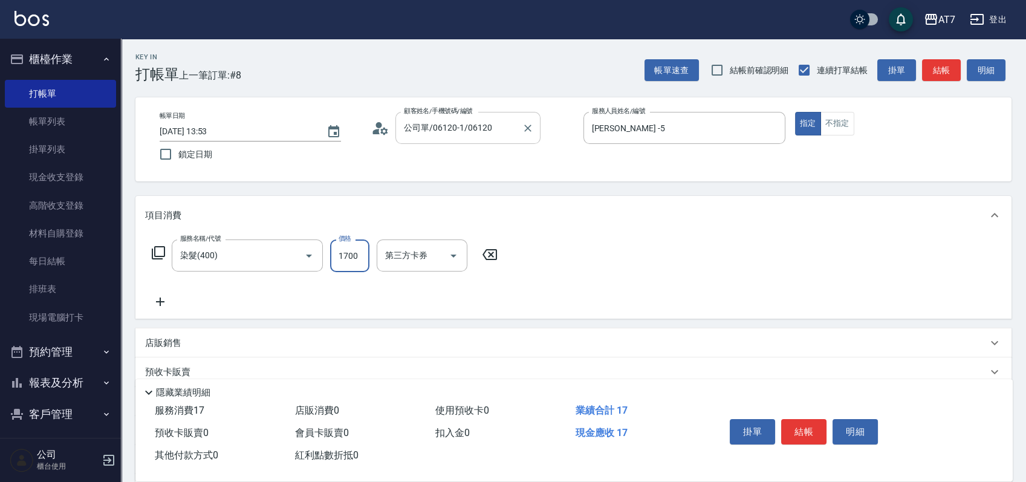
type input "170"
type input "1700"
click at [791, 426] on button "結帳" at bounding box center [803, 431] width 45 height 25
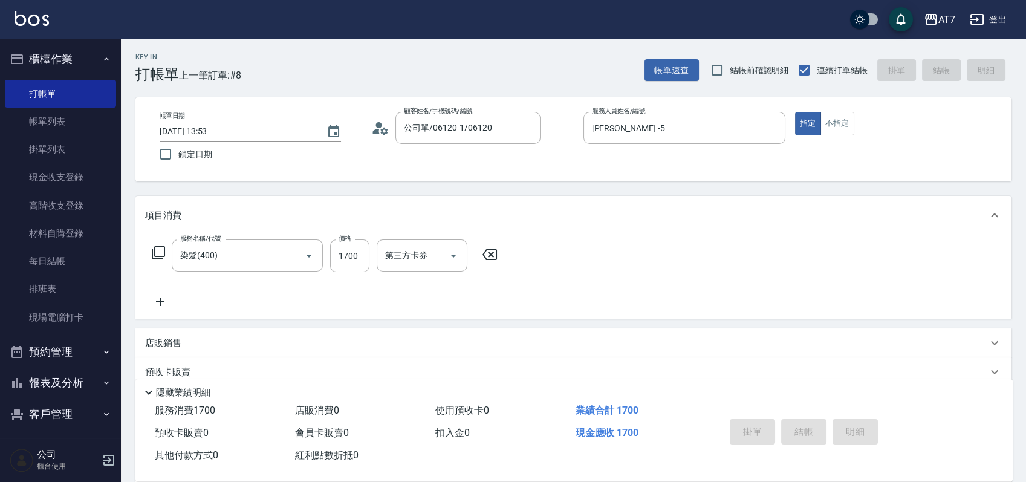
type input "2025/08/17 14:41"
type input "0"
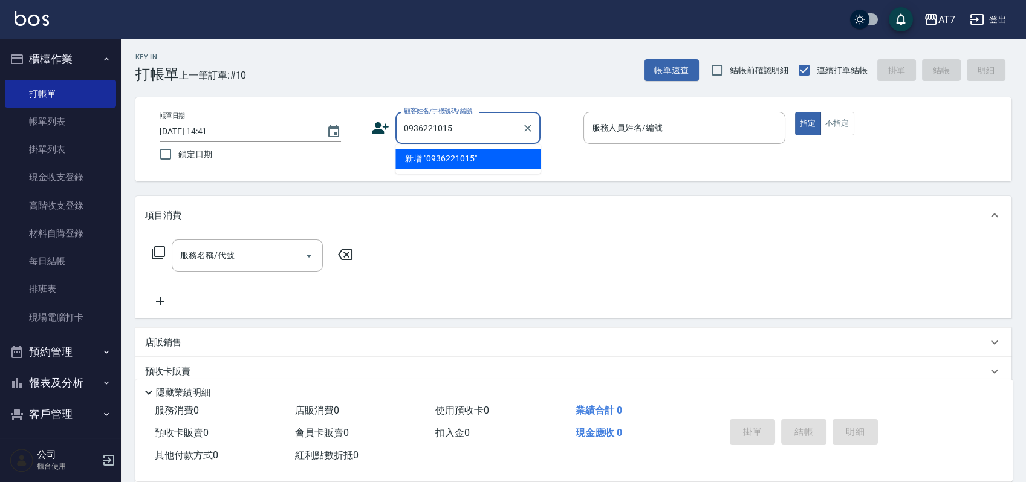
type input "0936221015"
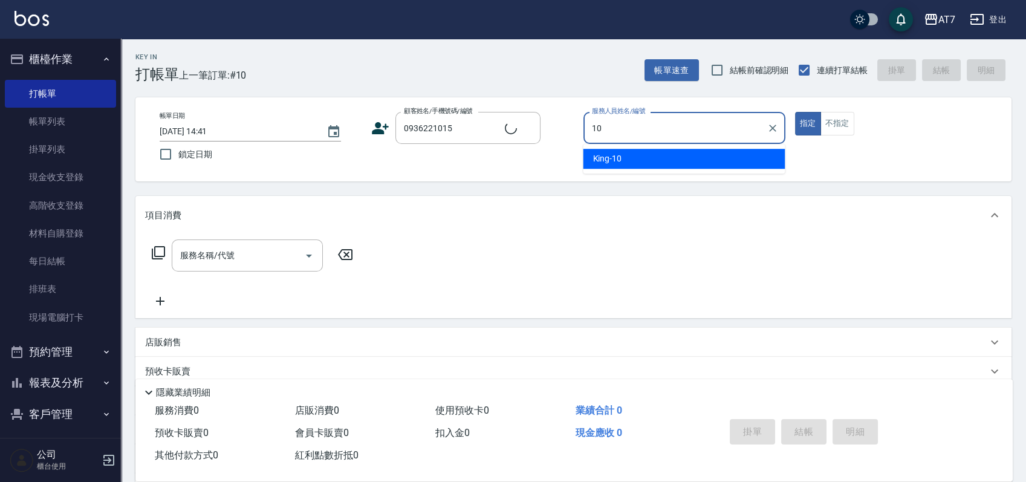
type input "10"
type input "蔡宇翔/0936221015/13528"
type input "[PERSON_NAME]-10"
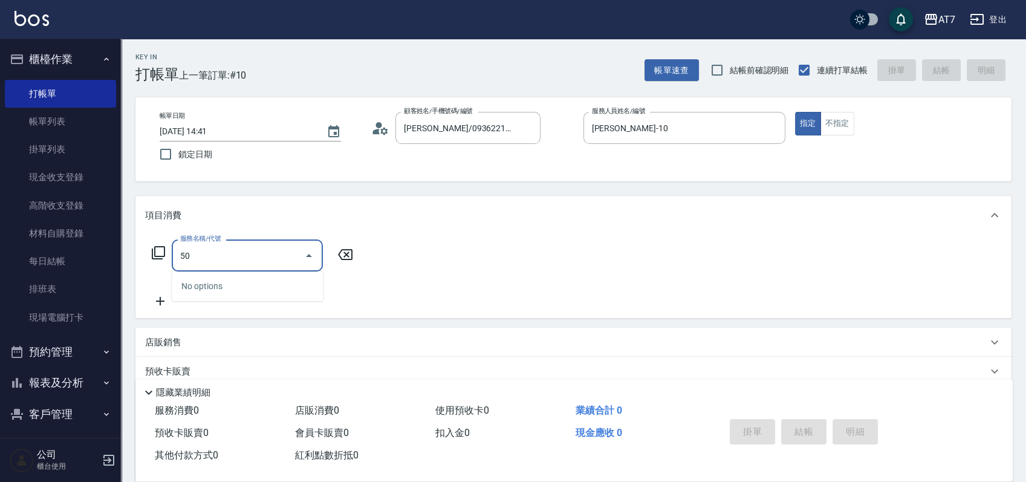
type input "501"
type input "30"
type input "洗髮(互助)(501)"
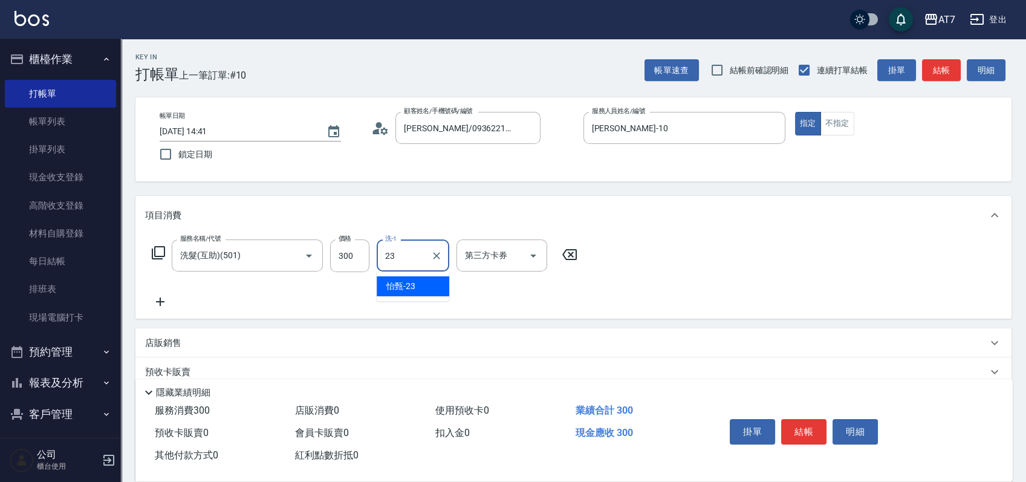
type input "怡甄-23"
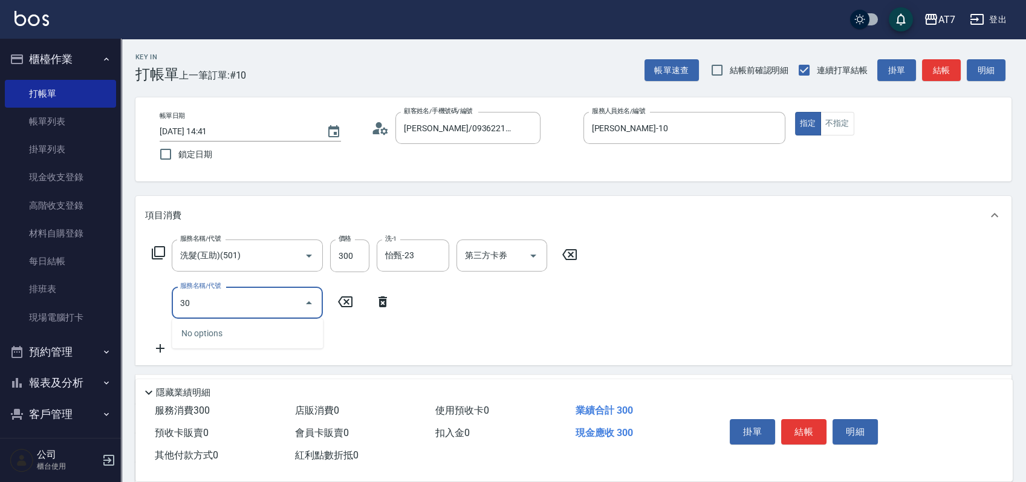
type input "301"
type input "60"
type input "學生剪髮(301)"
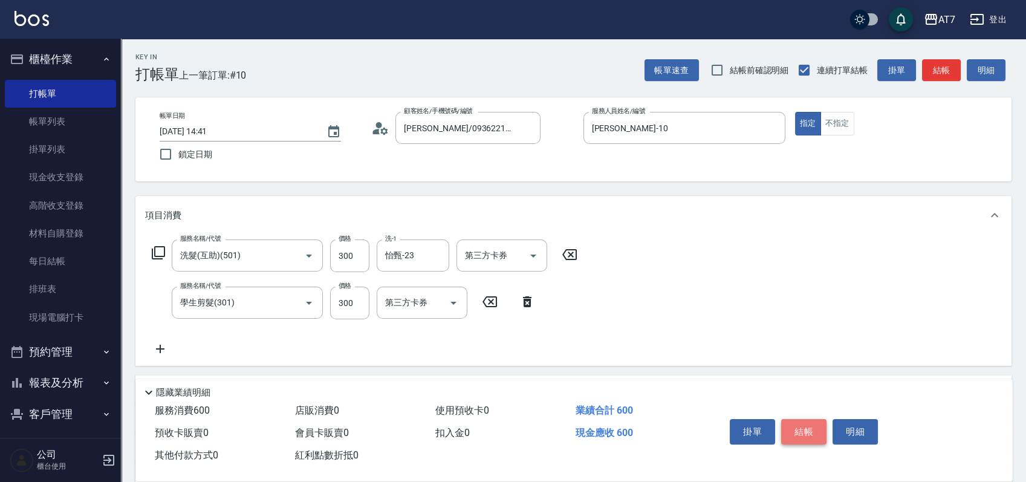
click at [803, 422] on button "結帳" at bounding box center [803, 431] width 45 height 25
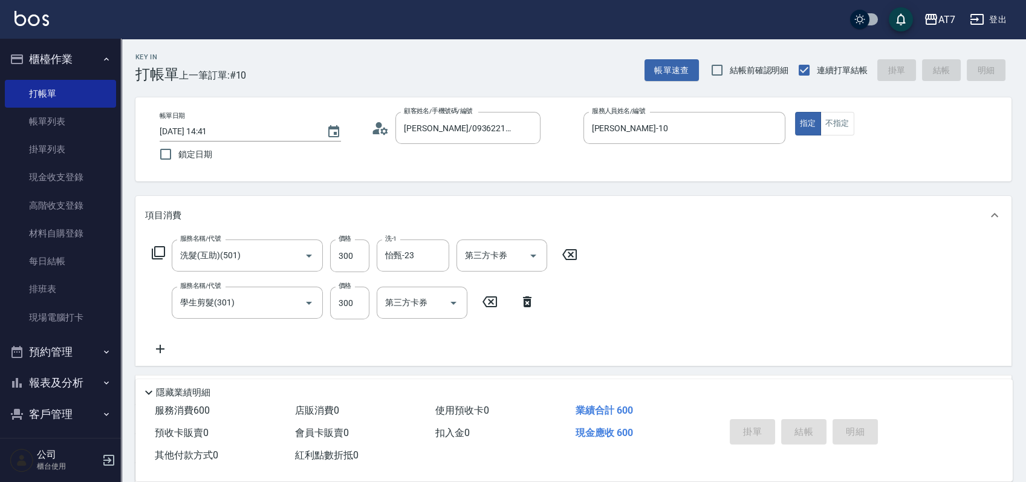
type input "2025/08/17 14:45"
type input "0"
